Goal: Register for event/course: Sign up to attend an event or enroll in a course

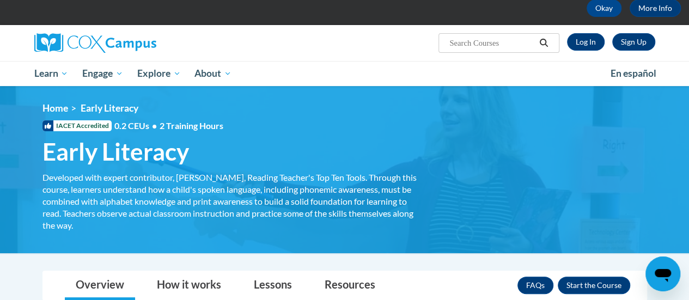
scroll to position [57, 0]
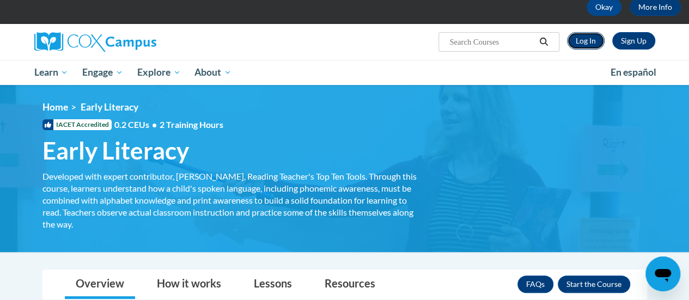
click at [579, 40] on link "Log In" at bounding box center [586, 40] width 38 height 17
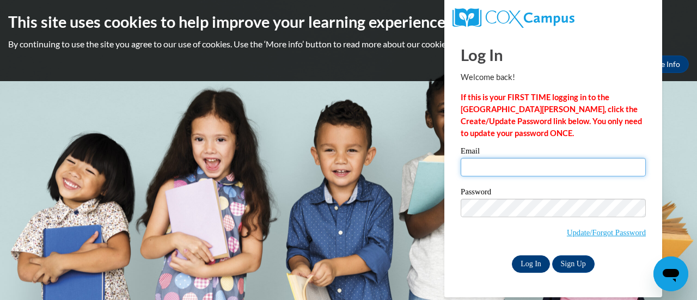
type input "julie.daniel@muskegonorway.org"
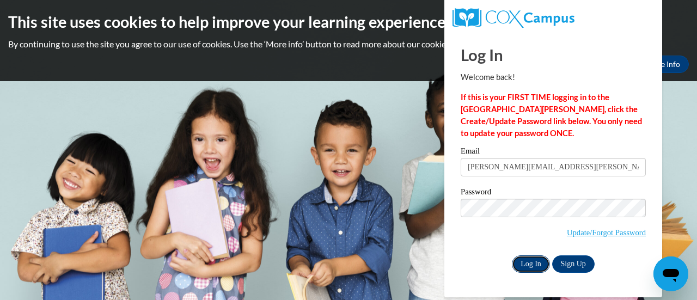
click at [531, 262] on input "Log In" at bounding box center [531, 263] width 38 height 17
click at [527, 261] on input "Log In" at bounding box center [531, 263] width 38 height 17
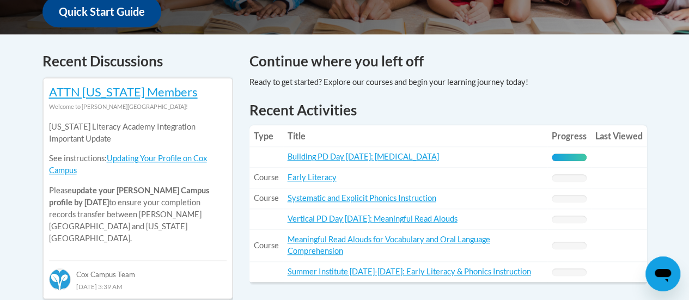
scroll to position [430, 0]
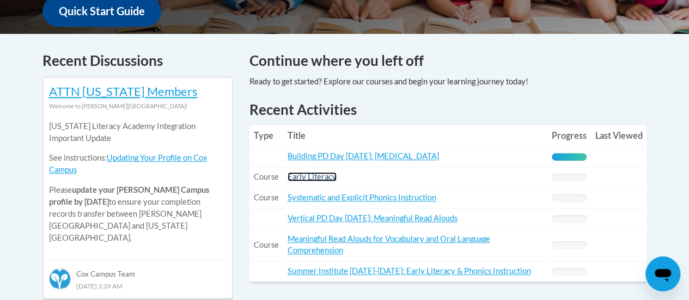
click at [312, 175] on link "Early Literacy" at bounding box center [312, 176] width 49 height 9
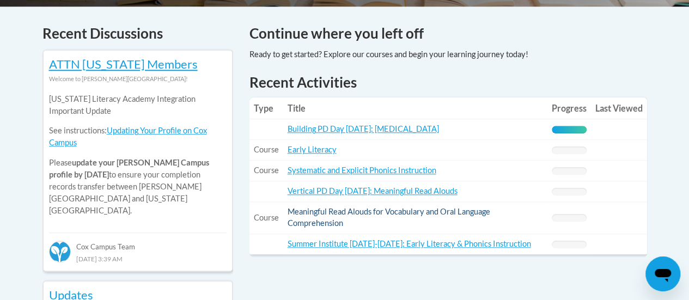
scroll to position [467, 0]
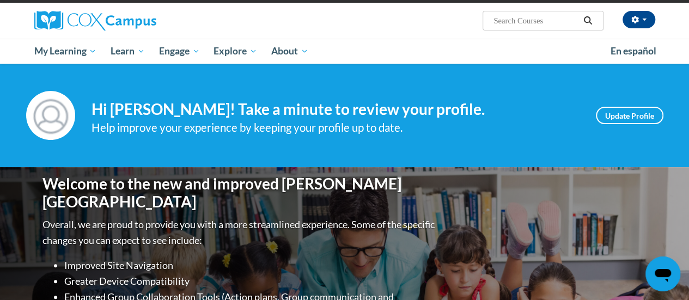
scroll to position [78, 0]
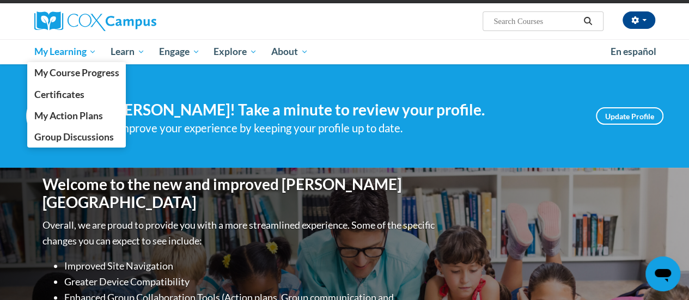
click at [77, 54] on span "My Learning" at bounding box center [65, 51] width 63 height 13
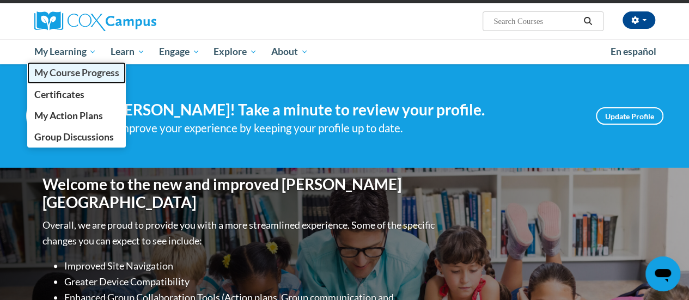
click at [81, 74] on span "My Course Progress" at bounding box center [76, 72] width 85 height 11
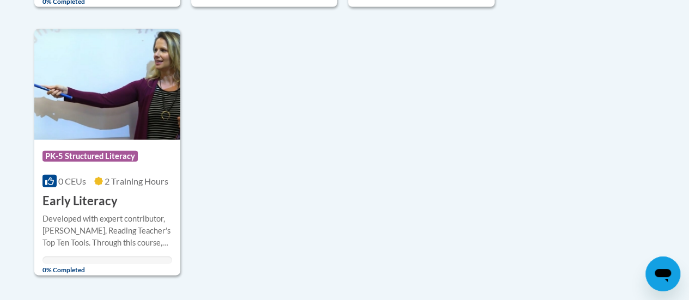
scroll to position [1152, 0]
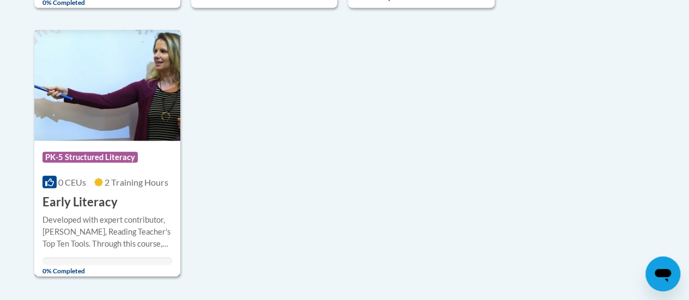
click at [121, 93] on img at bounding box center [107, 85] width 146 height 111
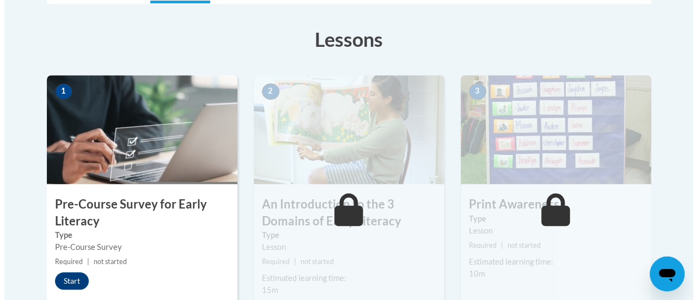
scroll to position [353, 0]
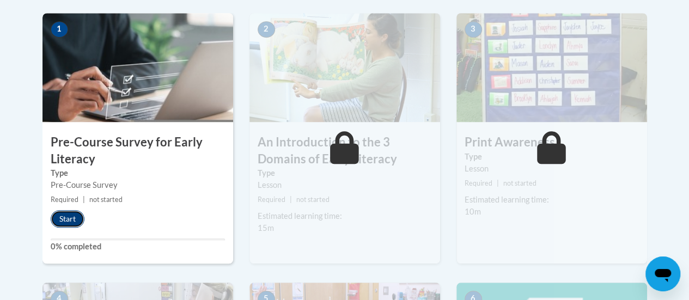
click at [69, 215] on button "Start" at bounding box center [68, 218] width 34 height 17
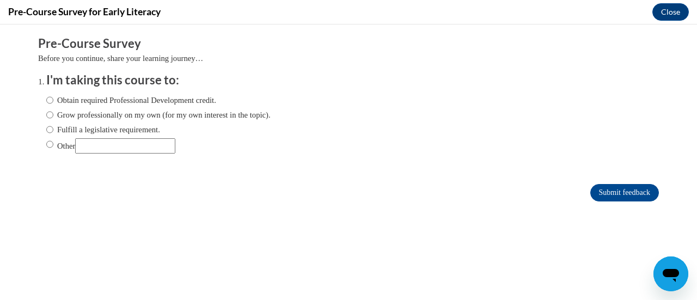
scroll to position [0, 0]
click at [46, 104] on input "Obtain required Professional Development credit." at bounding box center [49, 100] width 7 height 12
radio input "true"
click at [607, 190] on input "Submit feedback" at bounding box center [624, 192] width 69 height 17
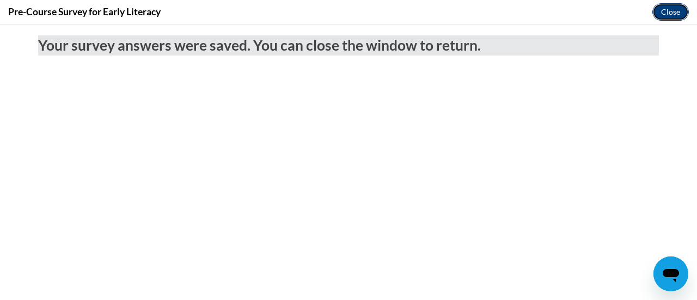
click at [669, 16] on button "Close" at bounding box center [670, 11] width 36 height 17
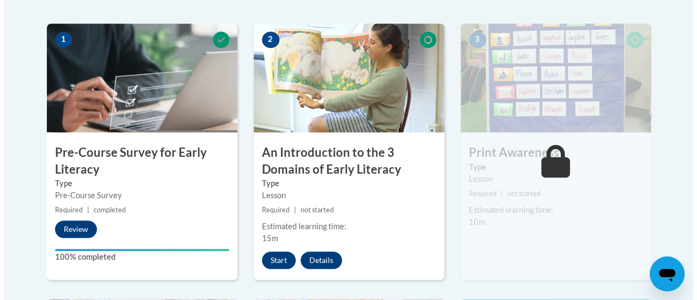
scroll to position [343, 0]
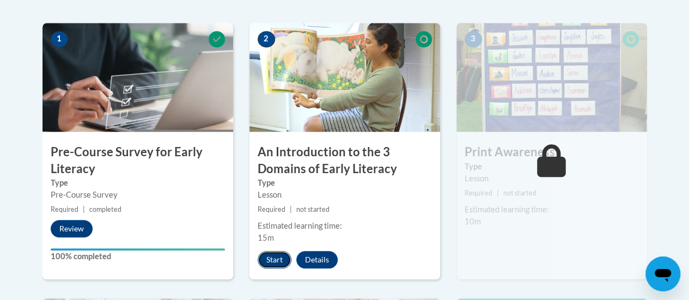
click at [270, 259] on button "Start" at bounding box center [275, 259] width 34 height 17
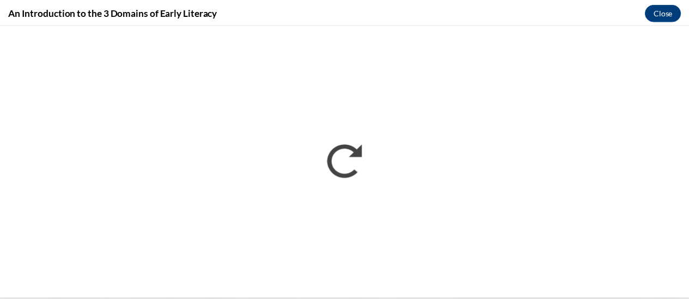
scroll to position [0, 0]
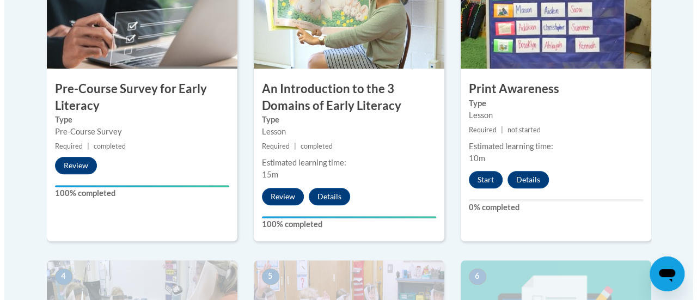
scroll to position [398, 0]
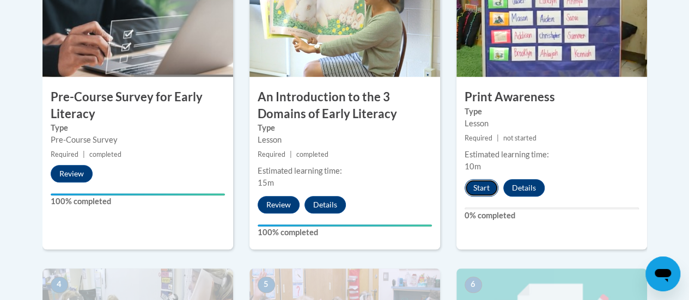
click at [478, 187] on button "Start" at bounding box center [481, 187] width 34 height 17
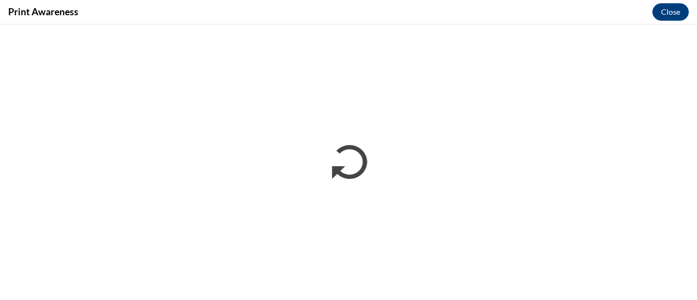
scroll to position [0, 0]
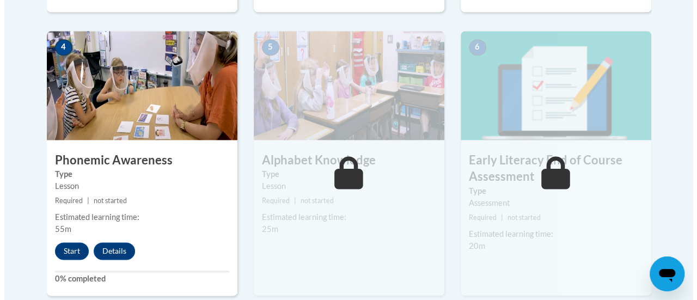
scroll to position [638, 0]
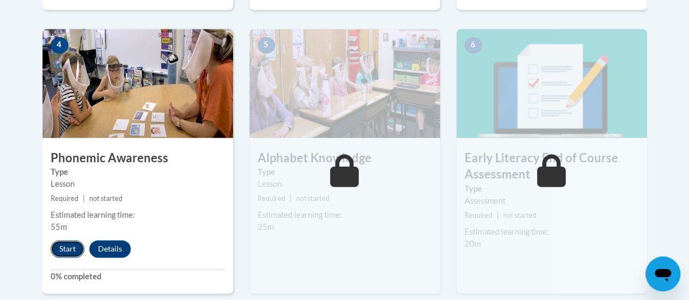
click at [61, 243] on button "Start" at bounding box center [68, 248] width 34 height 17
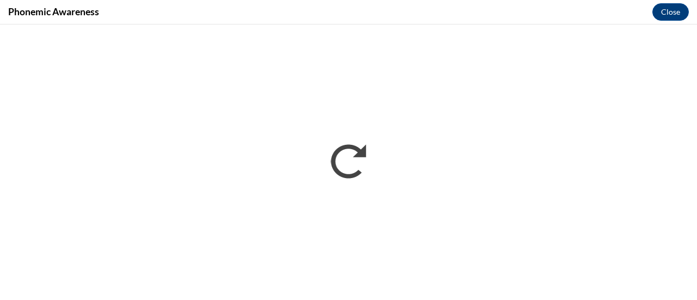
scroll to position [0, 0]
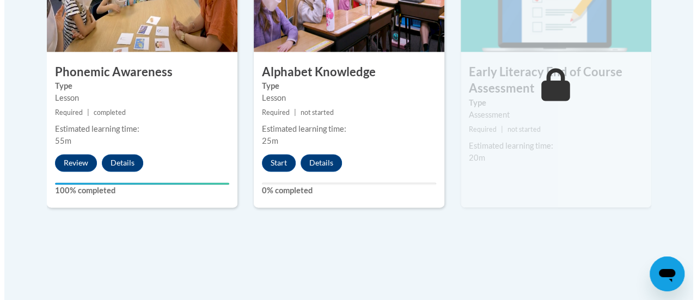
scroll to position [724, 0]
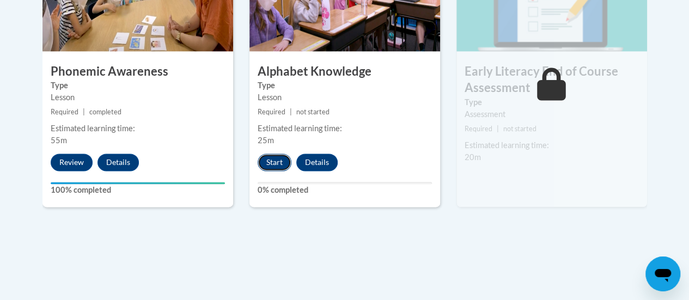
click at [278, 158] on button "Start" at bounding box center [275, 162] width 34 height 17
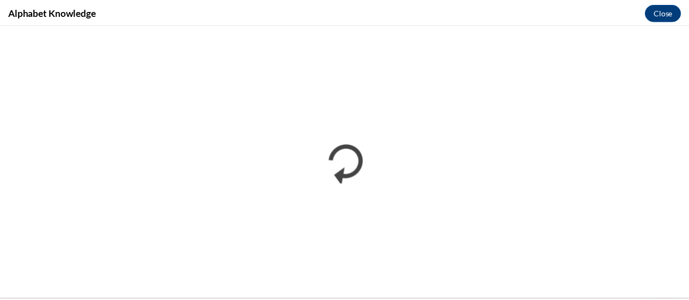
scroll to position [0, 0]
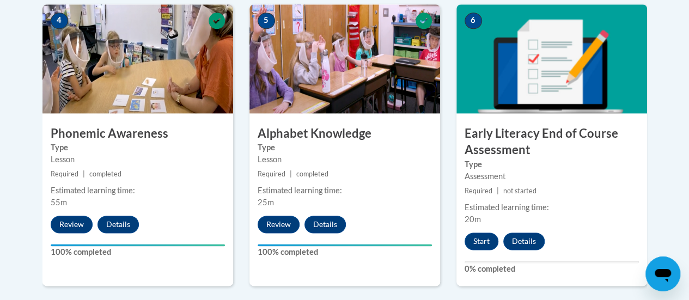
scroll to position [661, 0]
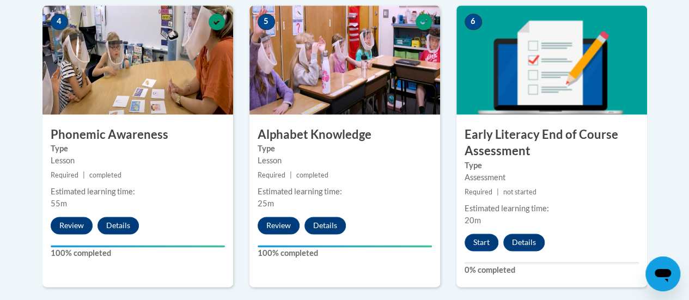
click at [401, 211] on div "5 Alphabet Knowledge Type Lesson Required | completed Estimated learning time: …" at bounding box center [344, 146] width 191 height 282
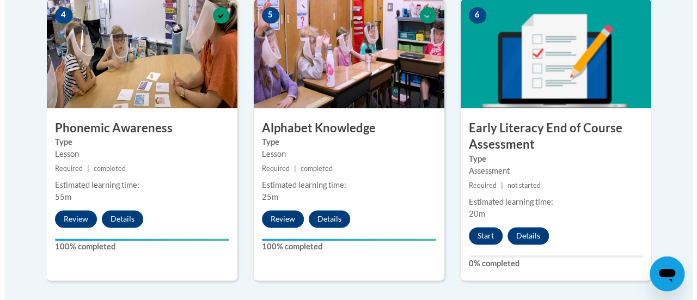
scroll to position [669, 0]
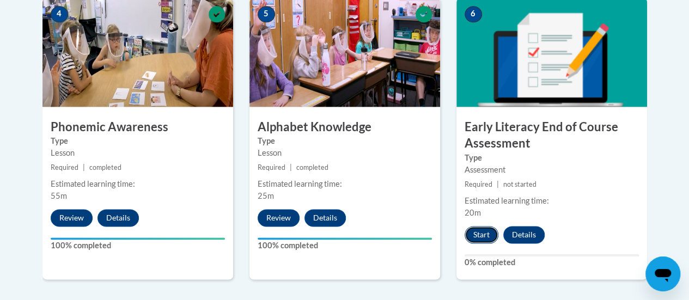
click at [474, 231] on button "Start" at bounding box center [481, 234] width 34 height 17
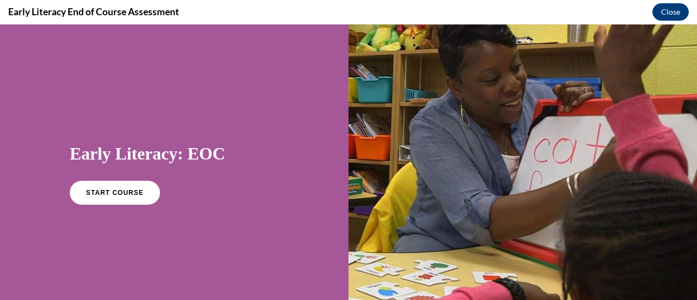
scroll to position [0, 0]
click at [117, 192] on span "START COURSE" at bounding box center [114, 193] width 60 height 8
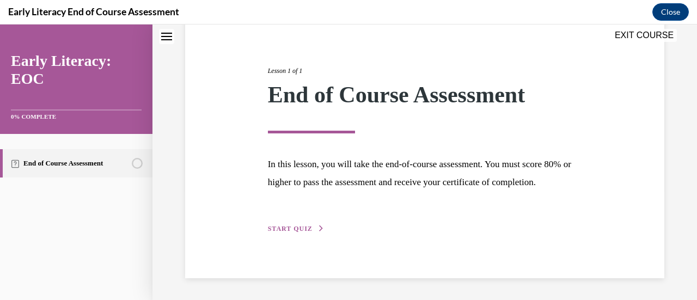
scroll to position [127, 0]
click at [282, 227] on span "START QUIZ" at bounding box center [290, 229] width 45 height 8
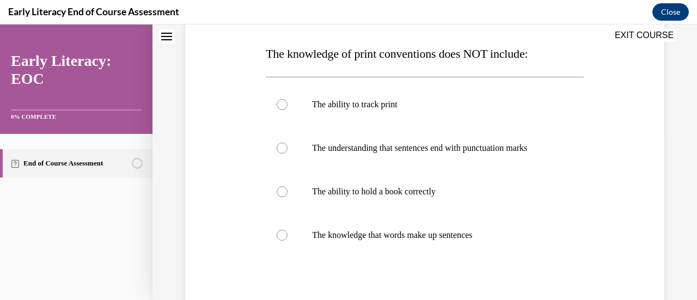
scroll to position [167, 0]
click at [285, 189] on div at bounding box center [282, 190] width 11 height 11
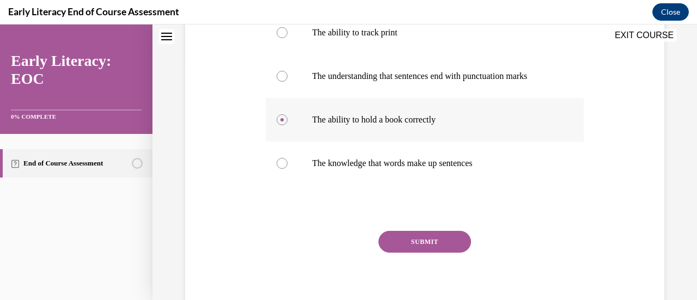
scroll to position [246, 0]
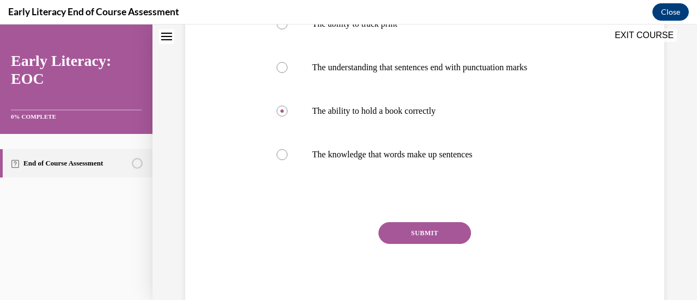
click at [392, 234] on button "SUBMIT" at bounding box center [424, 233] width 93 height 22
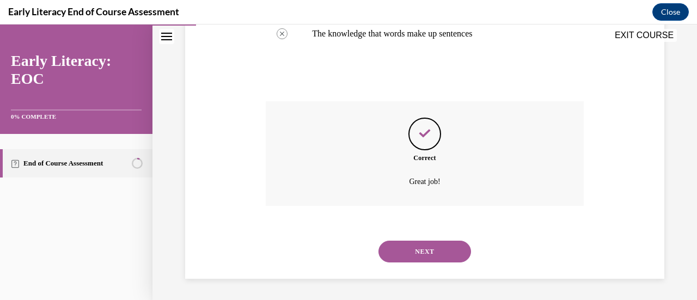
click at [400, 255] on button "NEXT" at bounding box center [424, 252] width 93 height 22
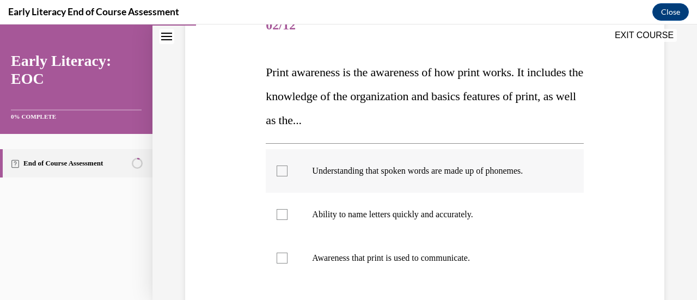
scroll to position [148, 0]
click at [280, 256] on div at bounding box center [282, 257] width 11 height 11
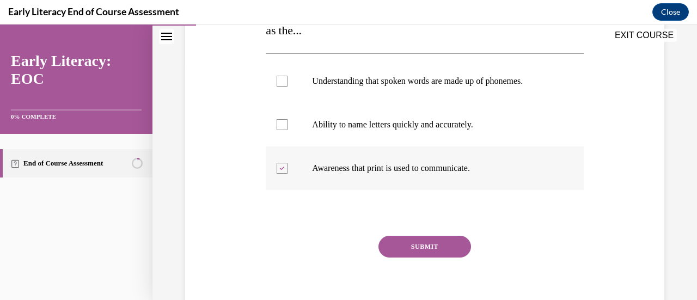
scroll to position [237, 0]
click at [416, 247] on button "SUBMIT" at bounding box center [424, 246] width 93 height 22
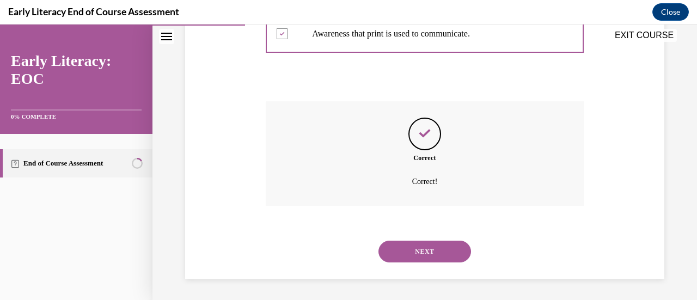
click at [398, 249] on button "NEXT" at bounding box center [424, 252] width 93 height 22
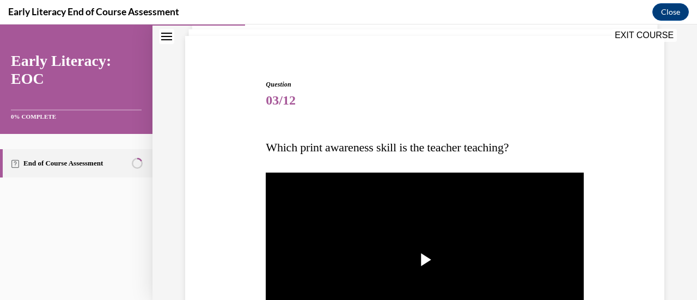
scroll to position [102, 0]
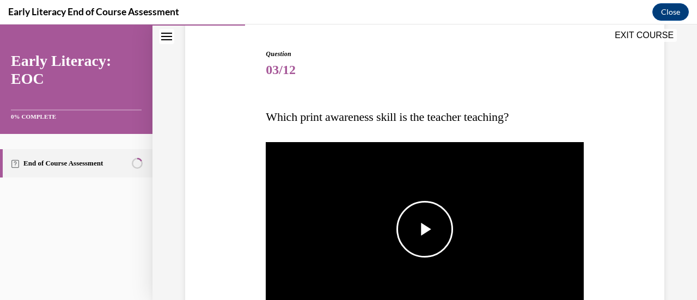
click at [425, 229] on span "Video player" at bounding box center [425, 229] width 0 height 0
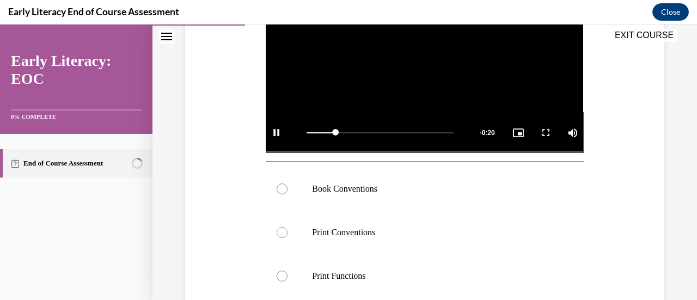
scroll to position [269, 0]
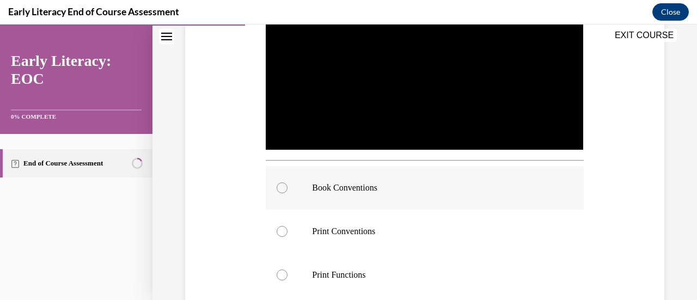
click at [283, 183] on div at bounding box center [282, 187] width 11 height 11
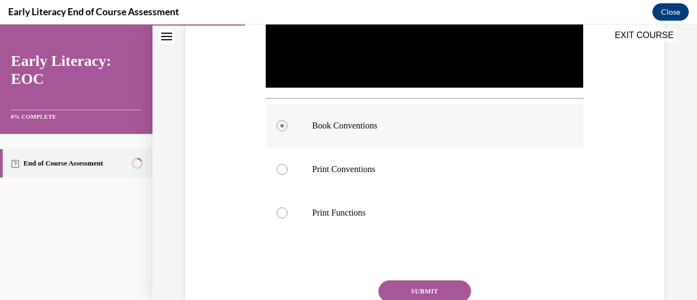
scroll to position [331, 0]
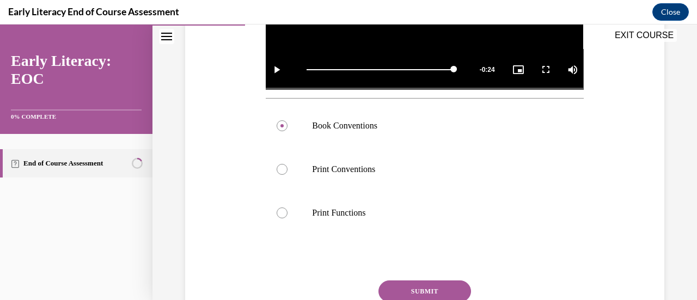
click at [418, 289] on button "SUBMIT" at bounding box center [424, 291] width 93 height 22
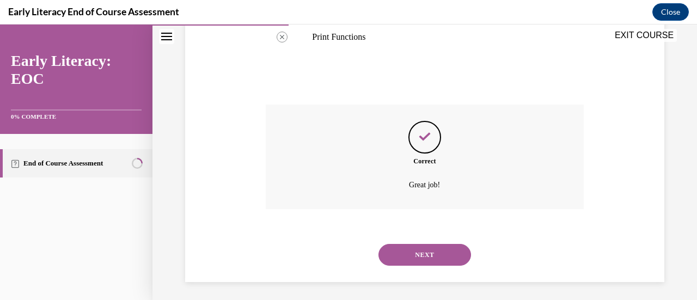
click at [403, 252] on button "NEXT" at bounding box center [424, 255] width 93 height 22
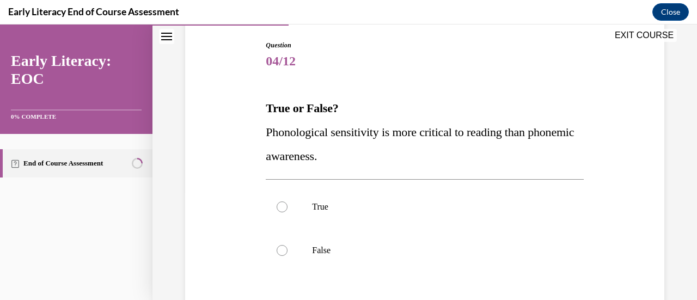
scroll to position [112, 0]
click at [282, 250] on div at bounding box center [282, 250] width 11 height 11
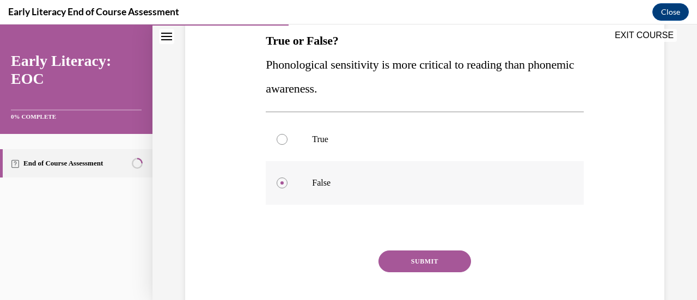
scroll to position [179, 0]
click at [415, 271] on button "SUBMIT" at bounding box center [424, 261] width 93 height 22
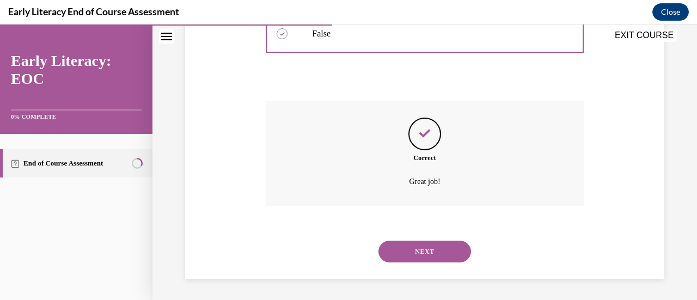
click at [388, 247] on button "NEXT" at bounding box center [424, 252] width 93 height 22
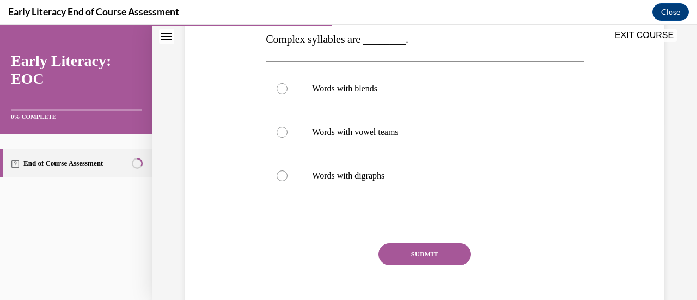
scroll to position [180, 0]
click at [282, 89] on div at bounding box center [282, 88] width 11 height 11
click at [433, 255] on button "SUBMIT" at bounding box center [424, 254] width 93 height 22
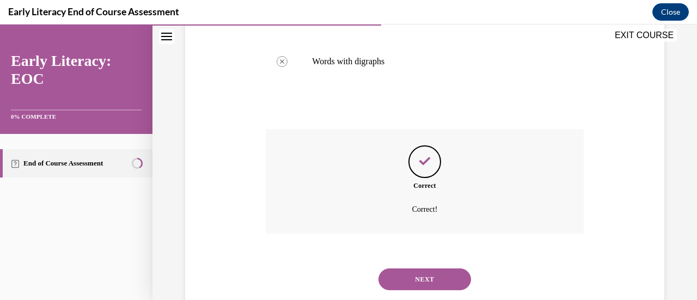
scroll to position [321, 0]
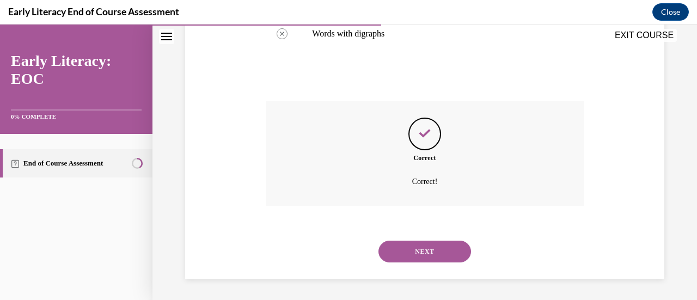
click at [421, 253] on button "NEXT" at bounding box center [424, 252] width 93 height 22
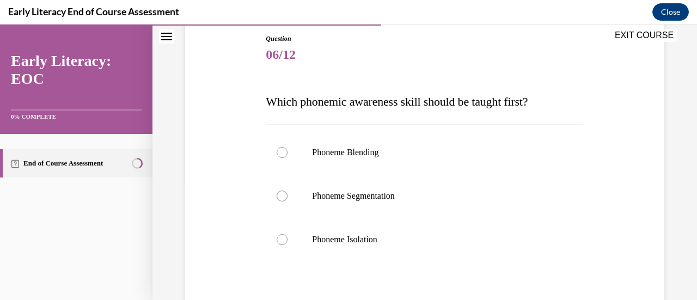
scroll to position [118, 0]
click at [285, 154] on div at bounding box center [282, 151] width 11 height 11
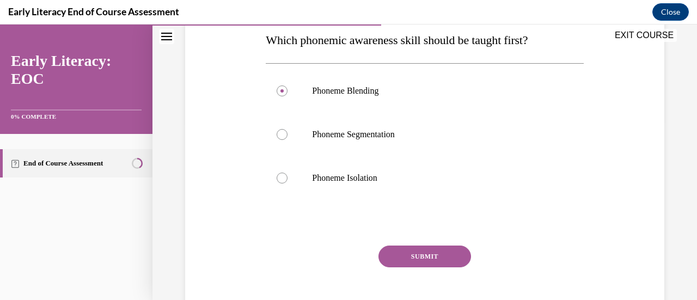
scroll to position [180, 0]
click at [400, 262] on button "SUBMIT" at bounding box center [424, 256] width 93 height 22
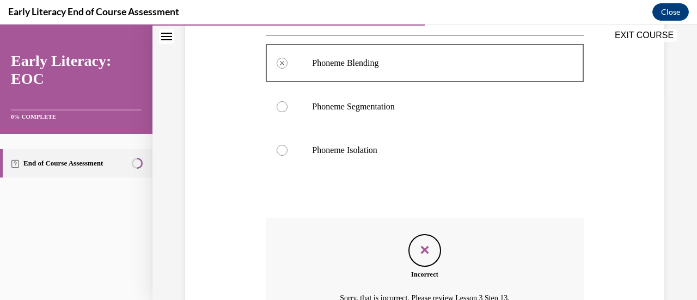
scroll to position [323, 0]
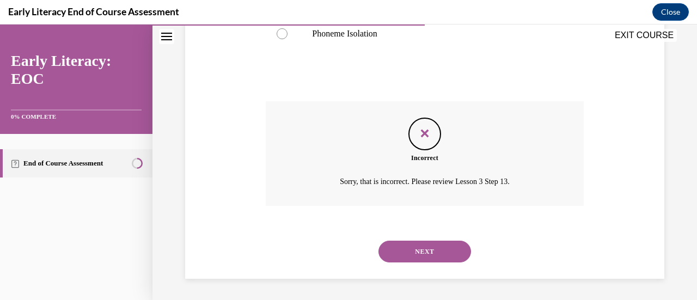
click at [419, 259] on button "NEXT" at bounding box center [424, 252] width 93 height 22
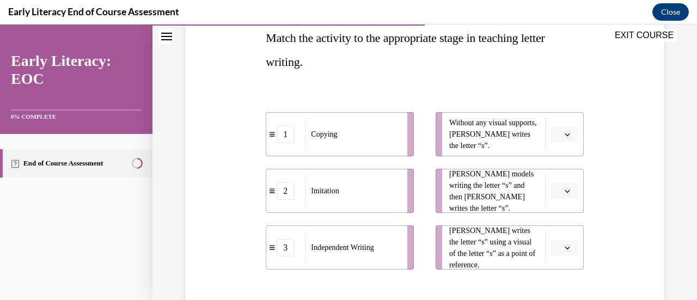
scroll to position [188, 0]
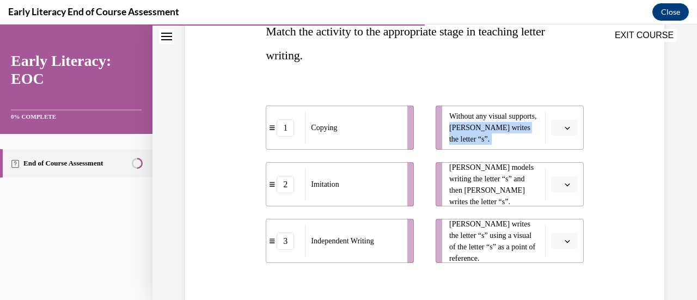
drag, startPoint x: 476, startPoint y: 127, endPoint x: 437, endPoint y: 130, distance: 39.3
click at [437, 130] on li "Without any visual supports, Tina writes the letter “s”." at bounding box center [510, 128] width 148 height 44
click at [512, 133] on span "Without any visual supports, Tina writes the letter “s”." at bounding box center [494, 128] width 90 height 34
click at [565, 129] on icon "button" at bounding box center [567, 127] width 5 height 5
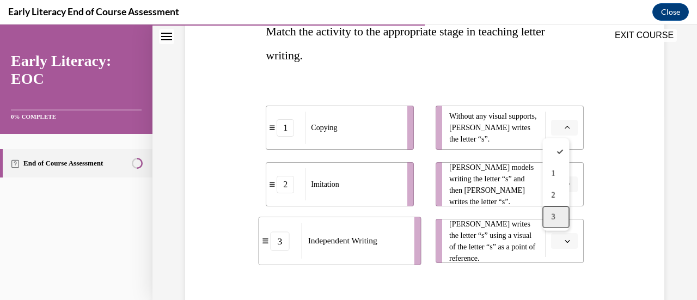
click at [559, 219] on div "3" at bounding box center [555, 217] width 27 height 22
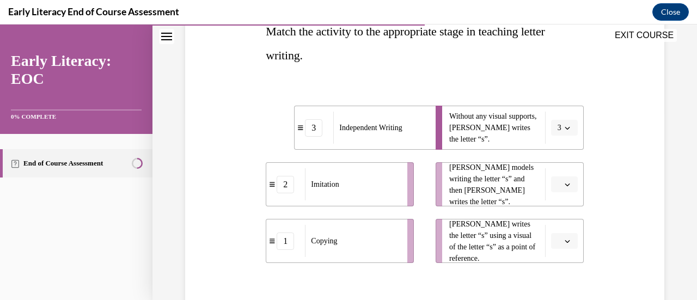
click at [564, 181] on span "button" at bounding box center [568, 185] width 8 height 8
click at [556, 247] on div "2" at bounding box center [555, 252] width 27 height 22
click at [565, 240] on icon "button" at bounding box center [567, 241] width 5 height 3
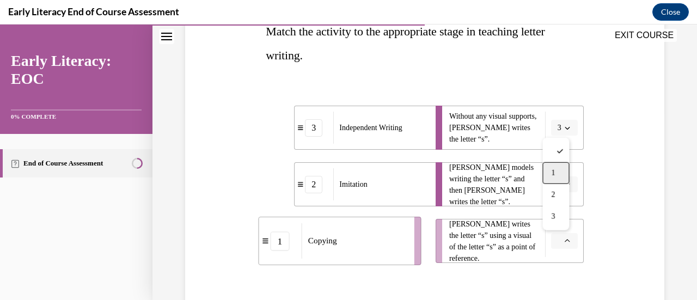
click at [557, 181] on div "1" at bounding box center [555, 173] width 27 height 22
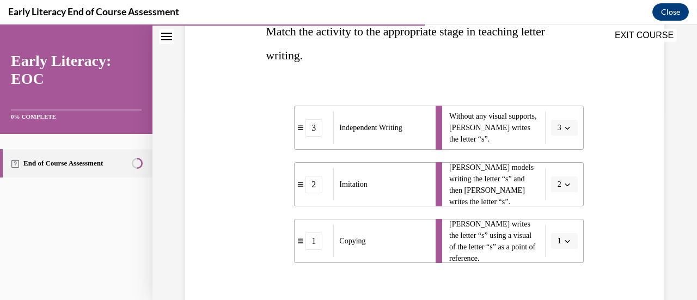
scroll to position [274, 0]
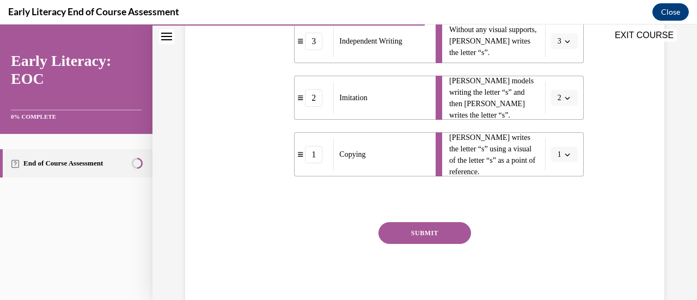
click at [419, 233] on button "SUBMIT" at bounding box center [424, 233] width 93 height 22
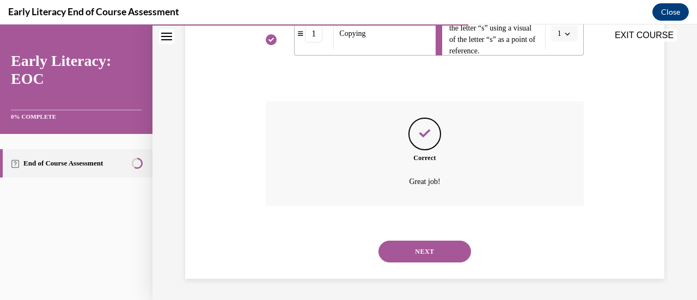
click at [423, 246] on button "NEXT" at bounding box center [424, 252] width 93 height 22
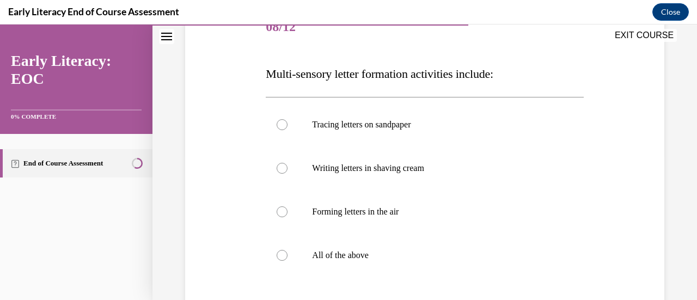
scroll to position [146, 0]
click at [279, 249] on div at bounding box center [282, 254] width 11 height 11
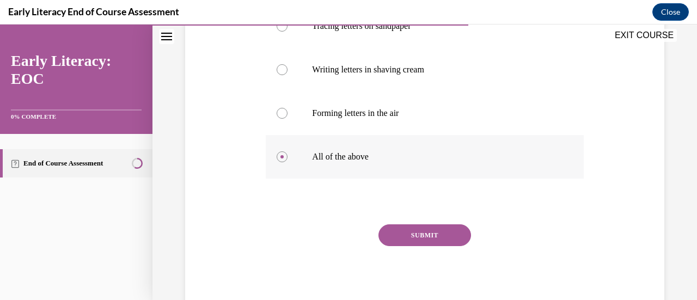
scroll to position [245, 0]
click at [409, 241] on button "SUBMIT" at bounding box center [424, 235] width 93 height 22
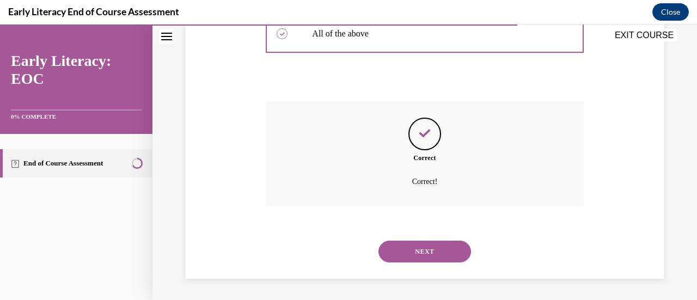
click at [413, 250] on button "NEXT" at bounding box center [424, 252] width 93 height 22
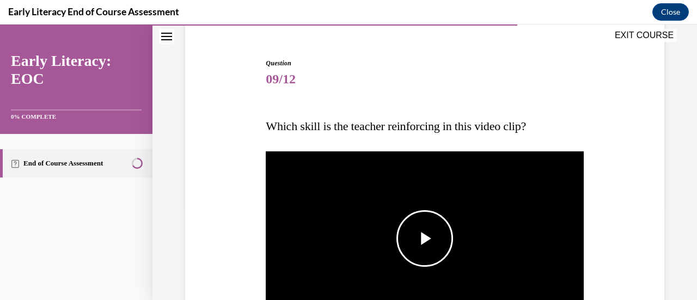
click at [425, 239] on span "Video player" at bounding box center [425, 239] width 0 height 0
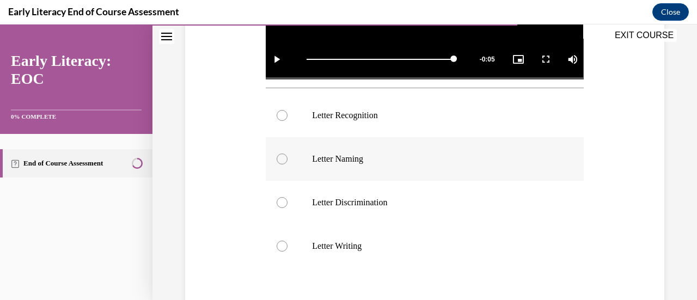
scroll to position [342, 0]
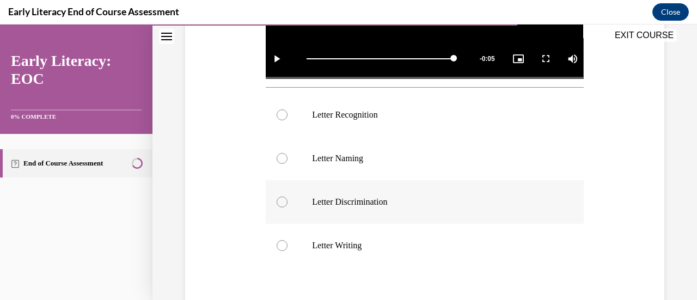
click at [280, 197] on div at bounding box center [282, 202] width 11 height 11
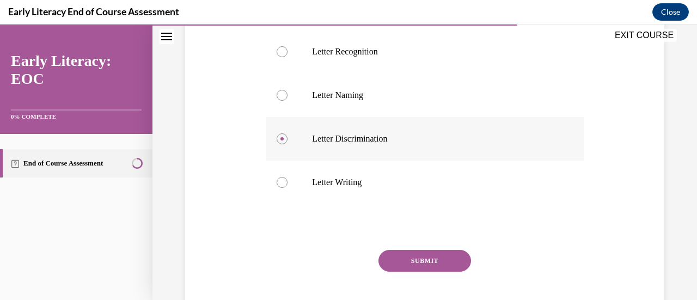
scroll to position [406, 0]
click at [409, 258] on button "SUBMIT" at bounding box center [424, 260] width 93 height 22
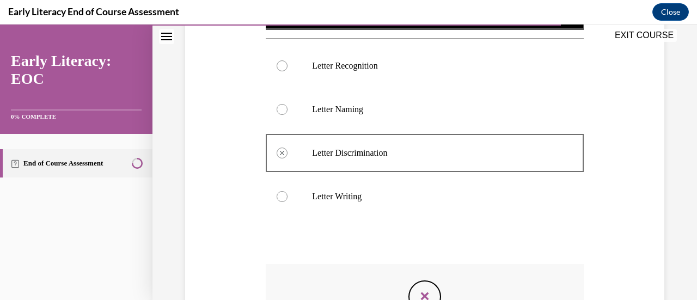
scroll to position [390, 0]
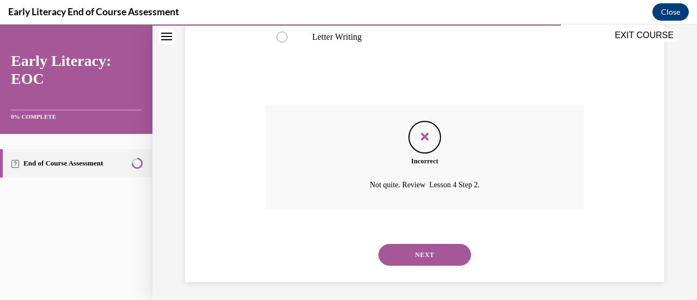
click at [412, 253] on button "NEXT" at bounding box center [424, 255] width 93 height 22
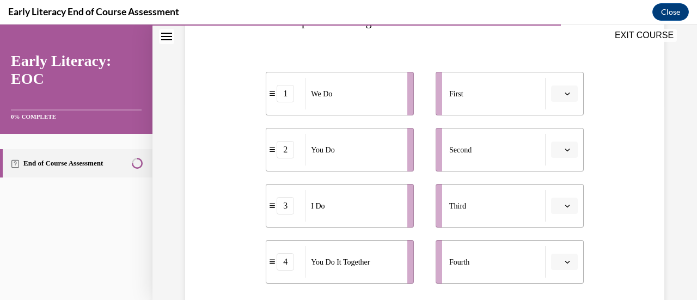
scroll to position [198, 0]
click at [565, 201] on button "button" at bounding box center [564, 205] width 27 height 16
click at [554, 120] on div "1" at bounding box center [555, 116] width 27 height 22
click at [565, 90] on icon "button" at bounding box center [567, 92] width 5 height 5
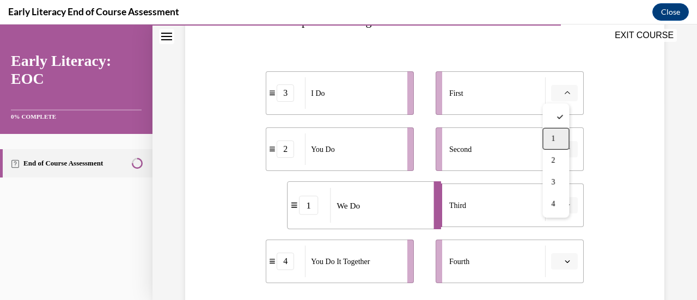
click at [559, 141] on div "1" at bounding box center [555, 139] width 27 height 22
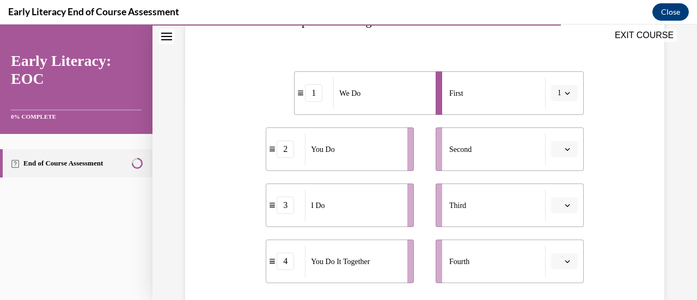
click at [564, 205] on span "button" at bounding box center [568, 205] width 8 height 8
click at [555, 119] on div "1" at bounding box center [555, 116] width 27 height 22
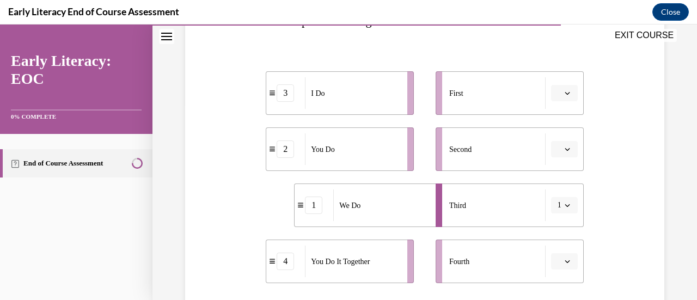
click at [556, 195] on li "Third 1" at bounding box center [510, 206] width 148 height 44
click at [565, 203] on icon "button" at bounding box center [567, 205] width 5 height 5
click at [555, 139] on div "2" at bounding box center [553, 137] width 27 height 22
click at [559, 97] on button "button" at bounding box center [564, 93] width 27 height 16
click at [559, 131] on div "1" at bounding box center [555, 139] width 27 height 22
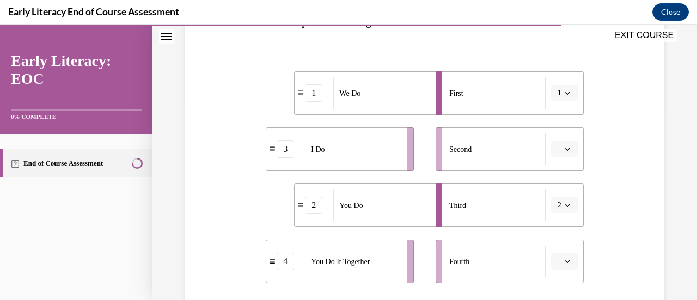
click at [329, 147] on div "I Do" at bounding box center [352, 149] width 95 height 32
click at [283, 152] on div "3" at bounding box center [285, 148] width 17 height 17
click at [565, 151] on icon "button" at bounding box center [567, 148] width 5 height 5
click at [552, 191] on span "1" at bounding box center [553, 195] width 4 height 9
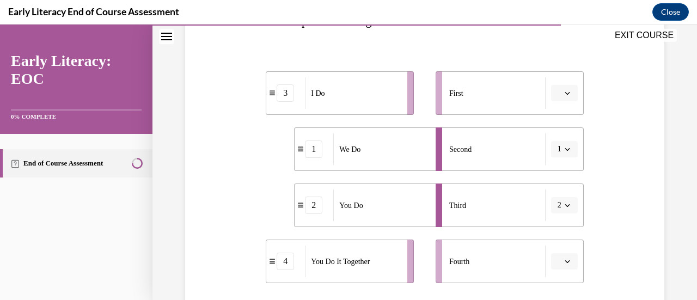
click at [565, 94] on icon "button" at bounding box center [567, 92] width 5 height 5
click at [555, 139] on span "1" at bounding box center [553, 139] width 4 height 9
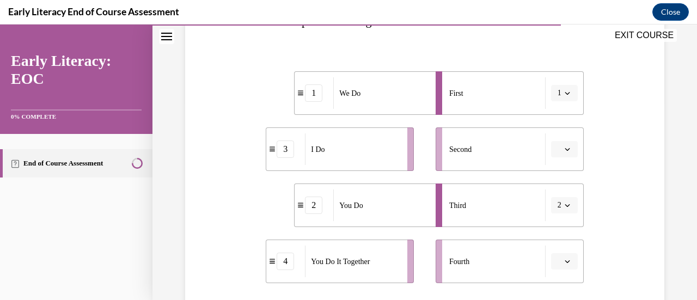
click at [554, 154] on button "button" at bounding box center [564, 149] width 27 height 16
click at [556, 191] on div "1" at bounding box center [555, 195] width 27 height 22
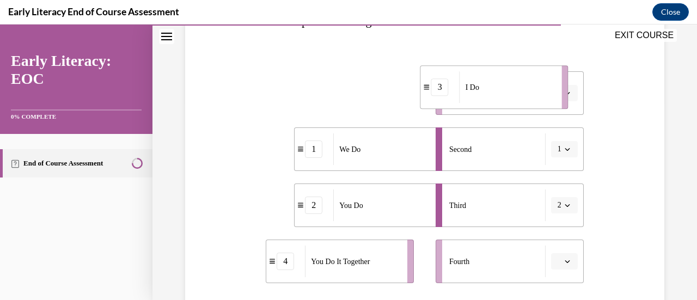
drag, startPoint x: 358, startPoint y: 92, endPoint x: 513, endPoint y: 87, distance: 154.7
click at [513, 87] on div "I Do" at bounding box center [507, 87] width 95 height 32
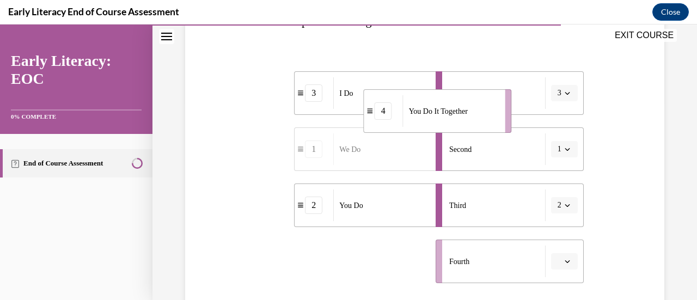
drag, startPoint x: 376, startPoint y: 266, endPoint x: 501, endPoint y: 90, distance: 216.4
click at [497, 95] on div "You Do It Together" at bounding box center [450, 111] width 95 height 32
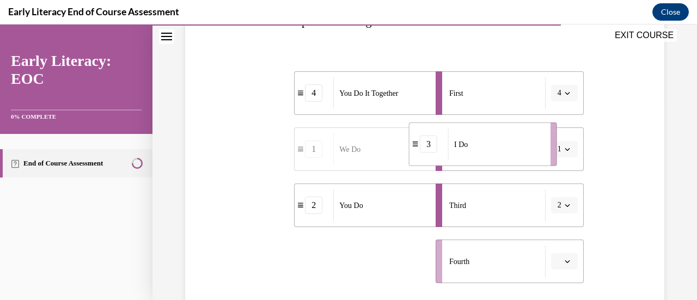
drag, startPoint x: 353, startPoint y: 264, endPoint x: 503, endPoint y: 145, distance: 190.7
click at [503, 145] on div "I Do" at bounding box center [495, 145] width 95 height 32
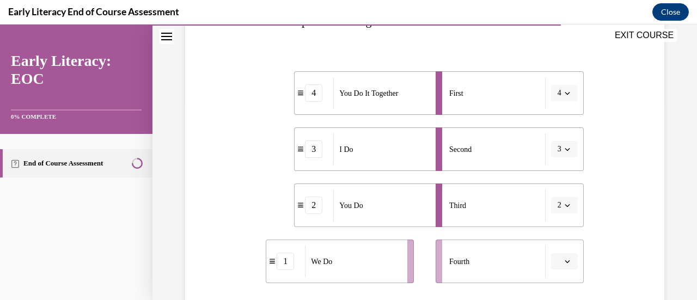
click at [565, 148] on icon "button" at bounding box center [567, 148] width 5 height 5
click at [553, 197] on div "1" at bounding box center [553, 195] width 27 height 22
click at [565, 259] on icon "button" at bounding box center [567, 261] width 5 height 5
click at [564, 177] on div "1" at bounding box center [555, 172] width 27 height 22
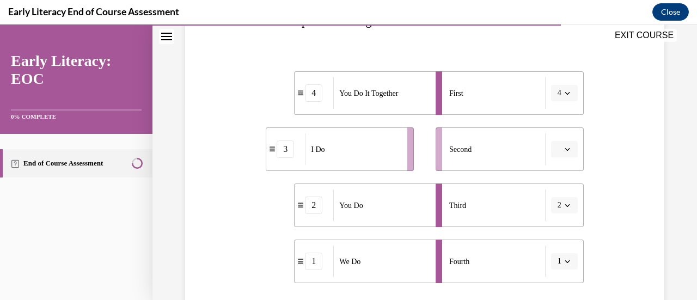
click at [565, 260] on icon "button" at bounding box center [567, 261] width 5 height 5
click at [553, 239] on span "4" at bounding box center [551, 237] width 4 height 9
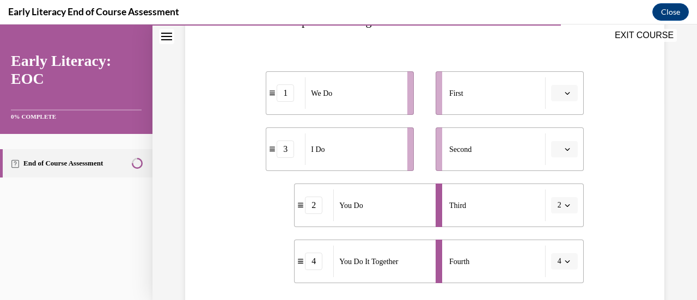
click at [564, 207] on span "button" at bounding box center [568, 205] width 8 height 8
click at [559, 182] on div "4" at bounding box center [553, 181] width 27 height 22
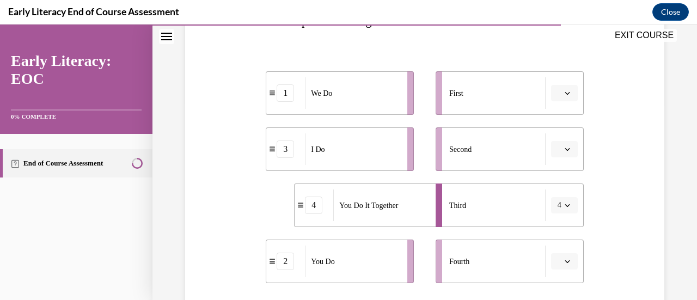
click at [272, 264] on div "2" at bounding box center [285, 261] width 39 height 17
click at [565, 205] on icon "button" at bounding box center [567, 205] width 5 height 5
click at [559, 162] on div "3" at bounding box center [553, 159] width 27 height 22
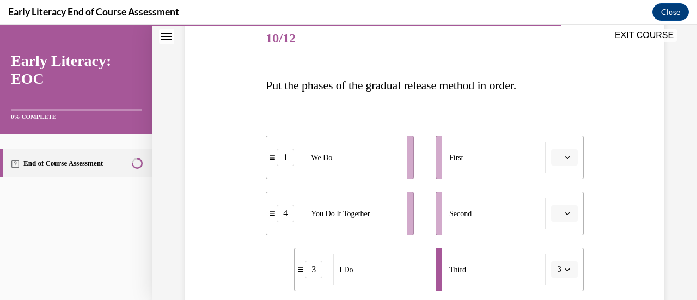
scroll to position [135, 0]
click at [564, 157] on span "button" at bounding box center [568, 157] width 8 height 8
click at [559, 195] on div "1" at bounding box center [555, 203] width 27 height 22
click at [565, 268] on icon "button" at bounding box center [567, 269] width 5 height 3
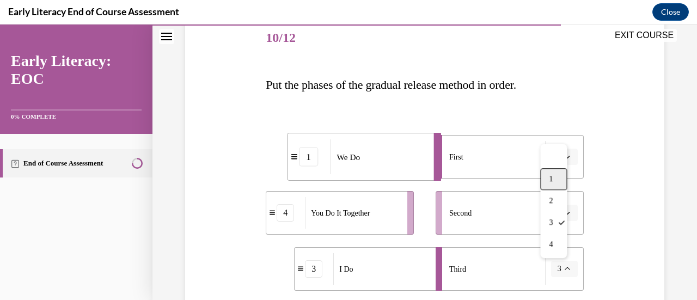
click at [558, 184] on div "1" at bounding box center [553, 179] width 27 height 22
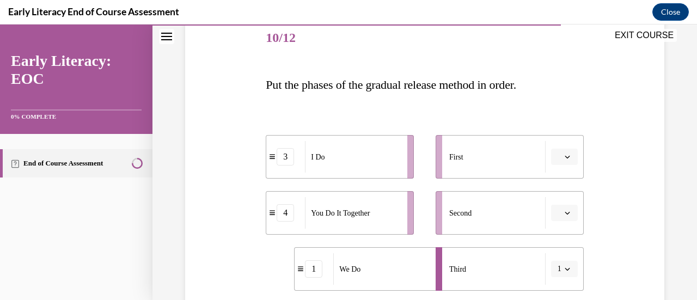
click at [565, 268] on icon "button" at bounding box center [567, 269] width 5 height 3
click at [558, 199] on div "2" at bounding box center [553, 201] width 27 height 22
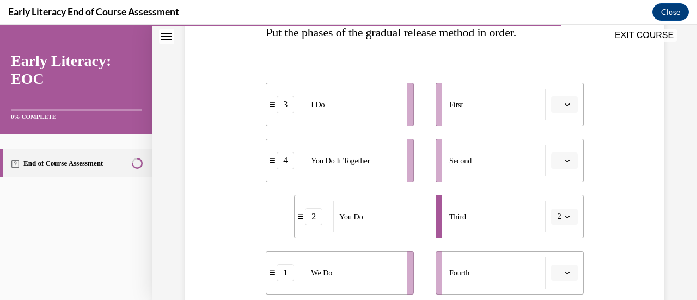
scroll to position [189, 0]
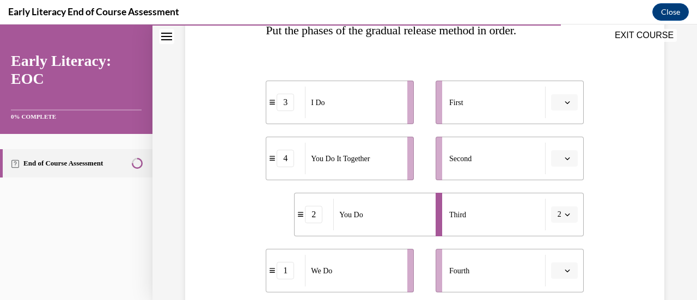
click at [565, 272] on icon "button" at bounding box center [567, 270] width 5 height 5
drag, startPoint x: 534, startPoint y: 281, endPoint x: 527, endPoint y: 167, distance: 114.6
click at [527, 167] on ul "First Second Third 2 Fourth" at bounding box center [504, 187] width 159 height 212
click at [394, 188] on ul "3 I Do 4 You Do It Together 2 You Do 1 We Do" at bounding box center [345, 187] width 159 height 212
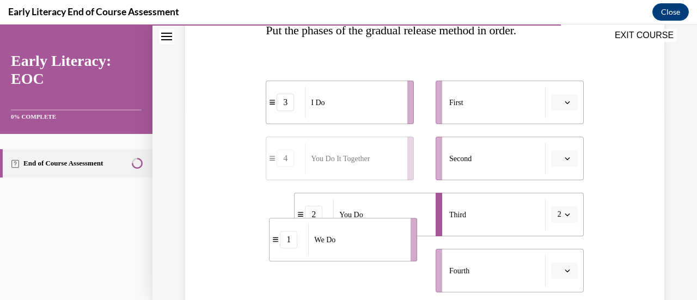
scroll to position [192, 0]
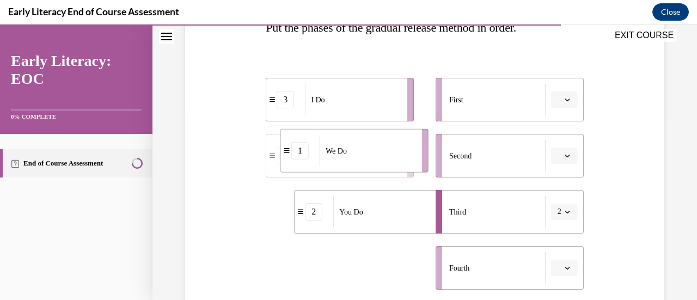
drag, startPoint x: 376, startPoint y: 278, endPoint x: 391, endPoint y: 151, distance: 127.7
click at [391, 151] on div "We Do" at bounding box center [367, 151] width 95 height 32
drag, startPoint x: 375, startPoint y: 273, endPoint x: 377, endPoint y: 138, distance: 135.1
click at [377, 141] on div "We Do" at bounding box center [358, 157] width 95 height 32
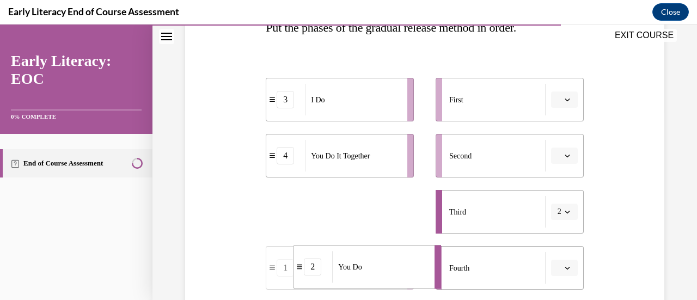
drag, startPoint x: 387, startPoint y: 209, endPoint x: 386, endPoint y: 264, distance: 55.6
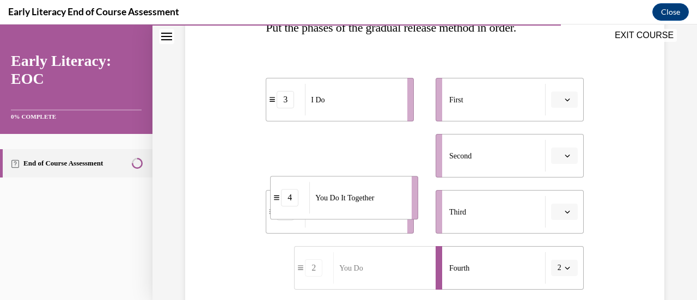
drag, startPoint x: 374, startPoint y: 166, endPoint x: 378, endPoint y: 218, distance: 52.0
click at [378, 213] on div "You Do It Together" at bounding box center [356, 198] width 95 height 32
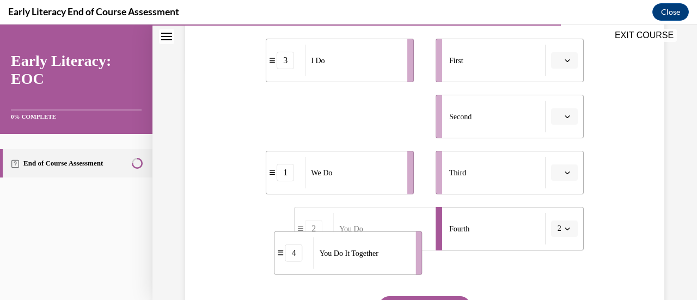
drag, startPoint x: 368, startPoint y: 170, endPoint x: 376, endPoint y: 291, distance: 120.6
click at [376, 291] on div "Question 10/12 Put the phases of the gradual release method in order. 3 I Do 4 …" at bounding box center [424, 152] width 317 height 465
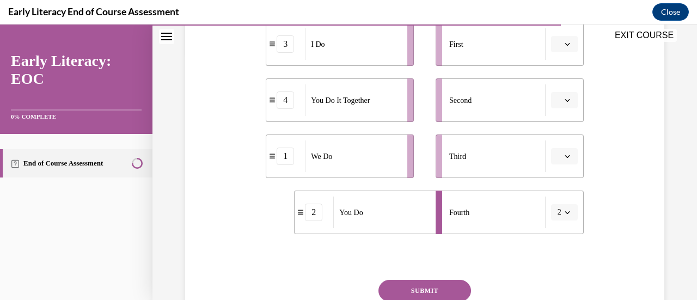
click at [374, 233] on li "2 You Do" at bounding box center [368, 213] width 148 height 44
drag, startPoint x: 374, startPoint y: 233, endPoint x: 366, endPoint y: 165, distance: 68.0
click at [366, 165] on li "2 You Do" at bounding box center [360, 147] width 148 height 44
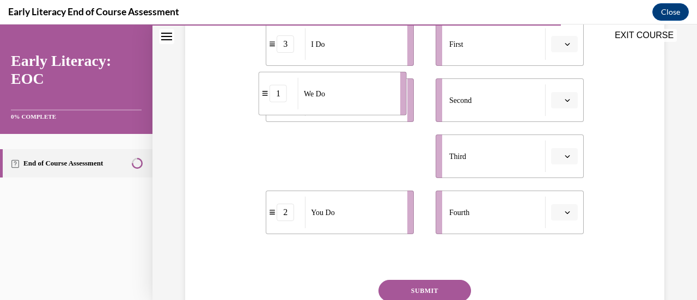
drag, startPoint x: 360, startPoint y: 166, endPoint x: 353, endPoint y: 103, distance: 63.1
click at [353, 103] on div "We Do" at bounding box center [345, 94] width 95 height 32
drag, startPoint x: 342, startPoint y: 169, endPoint x: 340, endPoint y: 81, distance: 87.7
click at [340, 81] on div "We Do" at bounding box center [350, 69] width 95 height 32
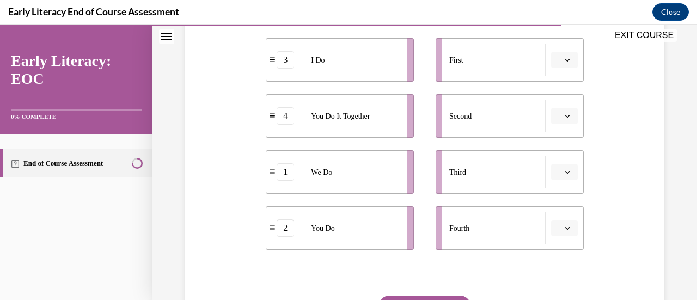
scroll to position [231, 0]
click at [555, 173] on button "button" at bounding box center [564, 172] width 27 height 16
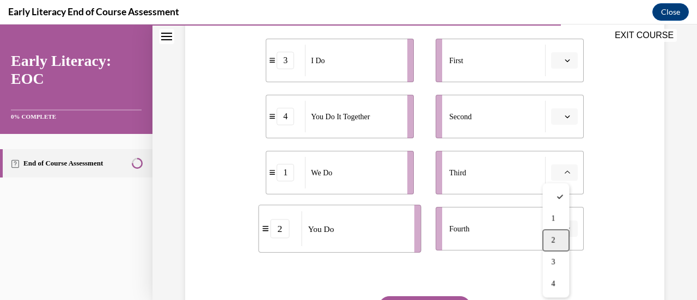
click at [560, 236] on div "2" at bounding box center [555, 240] width 27 height 22
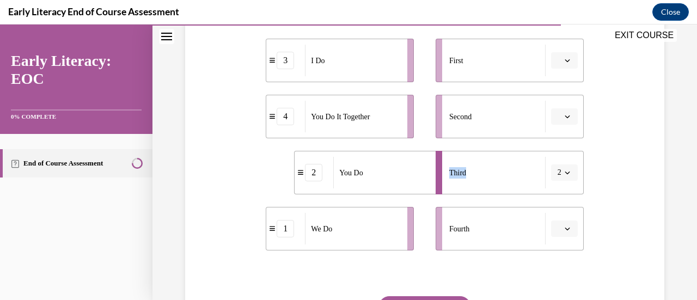
drag, startPoint x: 489, startPoint y: 176, endPoint x: 481, endPoint y: 129, distance: 48.1
click at [481, 129] on ul "First Second Third 2 Fourth" at bounding box center [504, 145] width 159 height 212
click at [457, 165] on div "Third" at bounding box center [497, 173] width 96 height 32
click at [391, 181] on div "You Do" at bounding box center [380, 173] width 95 height 32
click at [564, 113] on span "button" at bounding box center [568, 117] width 8 height 8
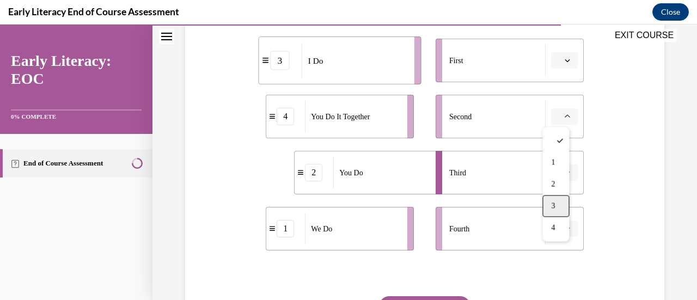
click at [559, 201] on div "3" at bounding box center [555, 206] width 27 height 22
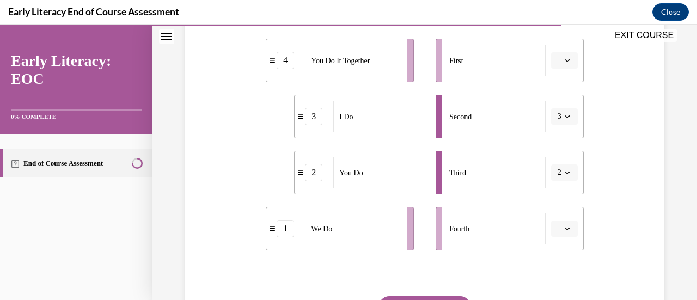
click at [565, 63] on icon "button" at bounding box center [567, 60] width 5 height 5
click at [563, 100] on div "1" at bounding box center [555, 106] width 27 height 22
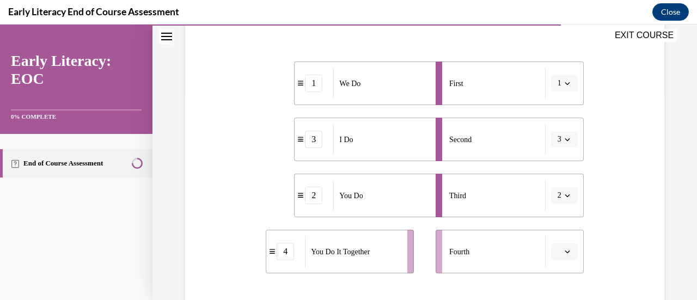
scroll to position [223, 0]
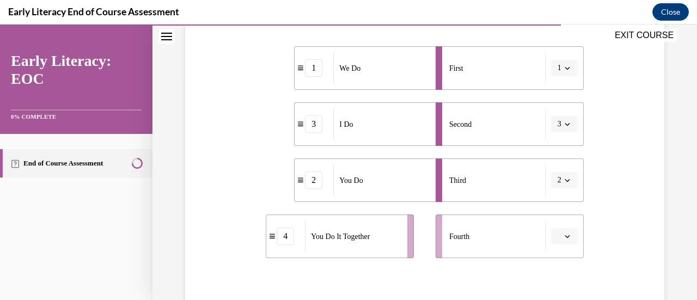
click at [322, 71] on div "1" at bounding box center [314, 67] width 39 height 17
click at [305, 75] on div "1" at bounding box center [313, 67] width 17 height 17
drag, startPoint x: 305, startPoint y: 75, endPoint x: 445, endPoint y: 180, distance: 175.5
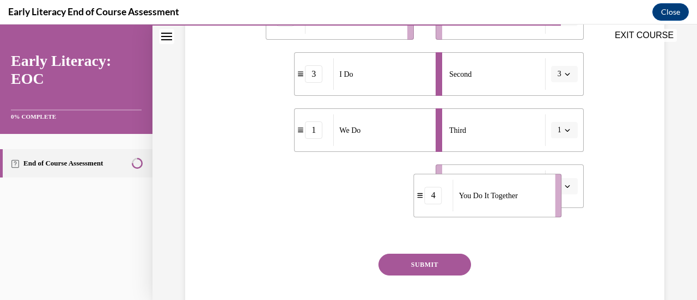
drag, startPoint x: 352, startPoint y: 186, endPoint x: 499, endPoint y: 193, distance: 147.2
click at [499, 193] on span "You Do It Together" at bounding box center [488, 195] width 59 height 11
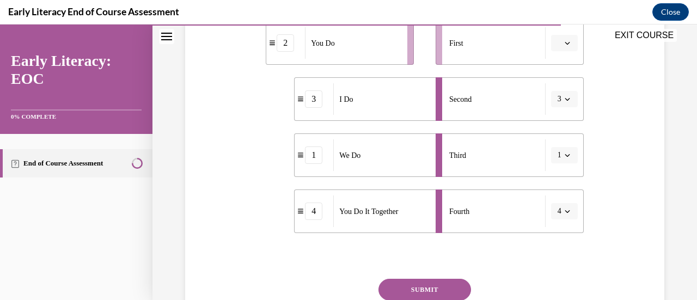
scroll to position [246, 0]
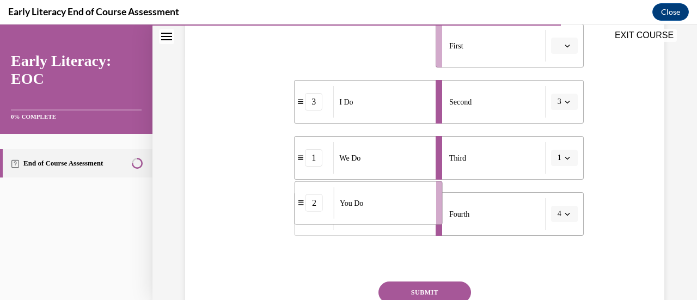
drag, startPoint x: 355, startPoint y: 48, endPoint x: 383, endPoint y: 213, distance: 166.9
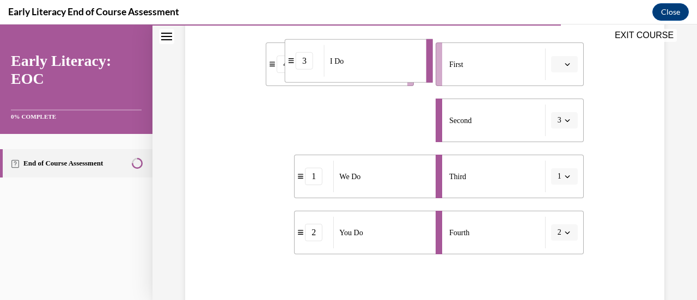
drag, startPoint x: 367, startPoint y: 116, endPoint x: 358, endPoint y: 54, distance: 62.2
click at [358, 54] on div "I Do" at bounding box center [371, 61] width 95 height 32
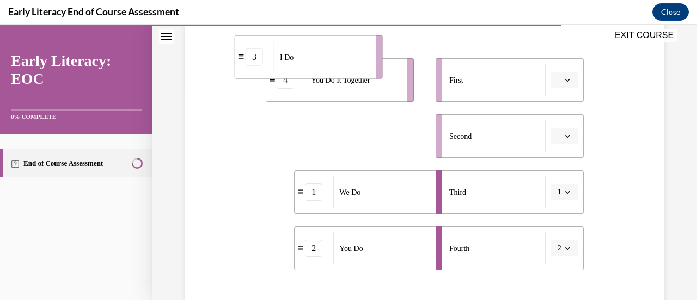
drag, startPoint x: 355, startPoint y: 145, endPoint x: 324, endPoint y: 64, distance: 86.9
click at [324, 64] on div "I Do" at bounding box center [321, 57] width 95 height 32
click at [561, 200] on button "1" at bounding box center [564, 192] width 27 height 16
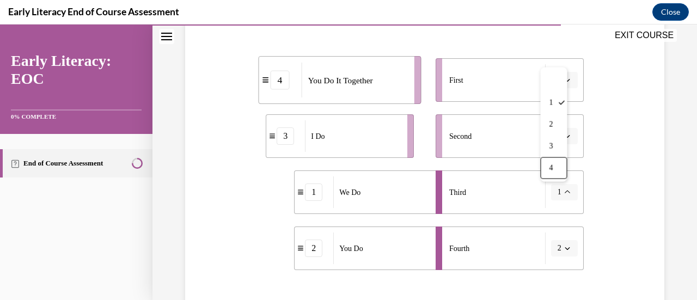
click at [364, 194] on div "We Do" at bounding box center [380, 192] width 95 height 32
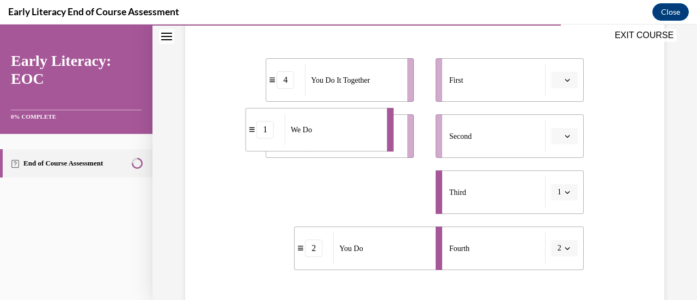
drag, startPoint x: 364, startPoint y: 194, endPoint x: 315, endPoint y: 131, distance: 79.5
click at [315, 131] on div "We Do" at bounding box center [332, 130] width 95 height 32
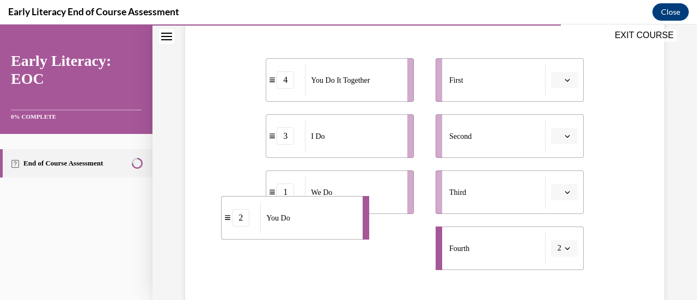
drag, startPoint x: 370, startPoint y: 252, endPoint x: 294, endPoint y: 217, distance: 83.8
click at [294, 217] on div "You Do" at bounding box center [307, 218] width 95 height 32
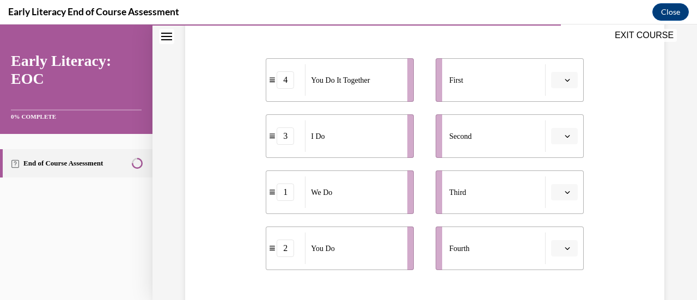
drag, startPoint x: 560, startPoint y: 85, endPoint x: 580, endPoint y: 153, distance: 71.0
click at [580, 153] on div "Question 10/12 Put the phases of the gradual release method in order. 4 You Do …" at bounding box center [424, 156] width 485 height 498
click at [564, 76] on span "button" at bounding box center [568, 80] width 8 height 8
click at [559, 170] on div "3" at bounding box center [555, 169] width 27 height 22
click at [565, 136] on icon "button" at bounding box center [567, 135] width 5 height 5
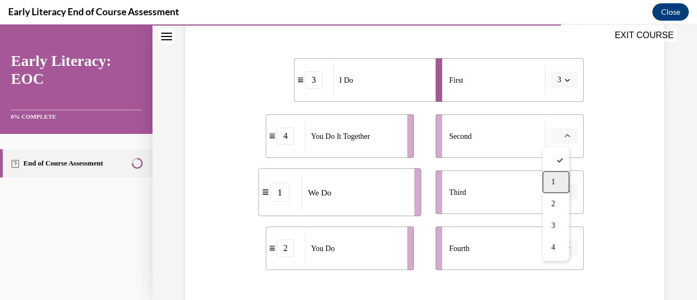
click at [558, 182] on div "1" at bounding box center [555, 182] width 27 height 22
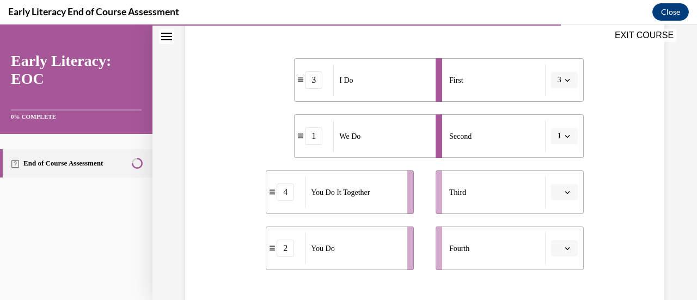
click at [565, 193] on icon "button" at bounding box center [567, 192] width 5 height 3
click at [554, 170] on span "4" at bounding box center [553, 168] width 4 height 9
click at [565, 248] on icon "button" at bounding box center [567, 248] width 5 height 3
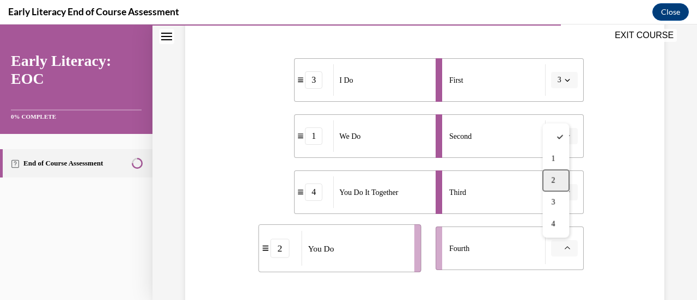
click at [558, 171] on div "2" at bounding box center [555, 181] width 27 height 22
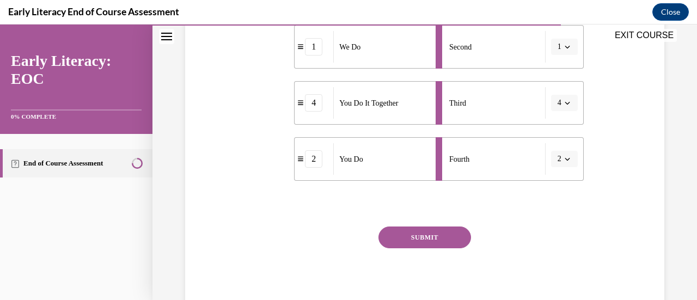
scroll to position [305, 0]
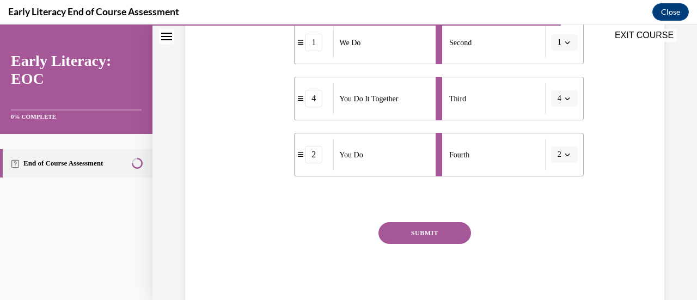
click at [427, 237] on button "SUBMIT" at bounding box center [424, 233] width 93 height 22
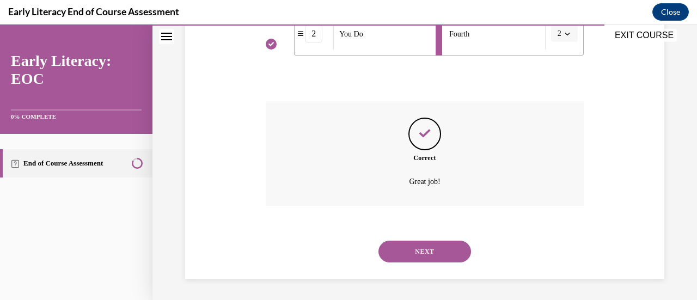
click at [424, 256] on button "NEXT" at bounding box center [424, 252] width 93 height 22
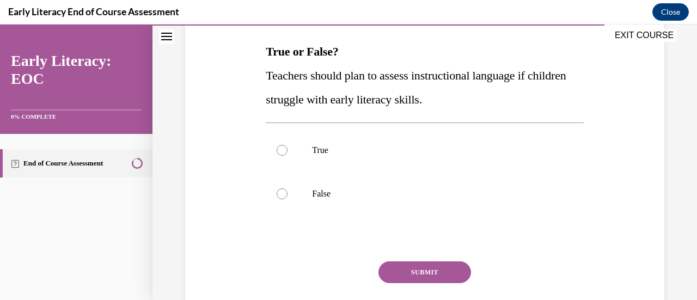
scroll to position [168, 0]
click at [283, 154] on div at bounding box center [282, 149] width 11 height 11
click at [415, 273] on button "SUBMIT" at bounding box center [424, 272] width 93 height 22
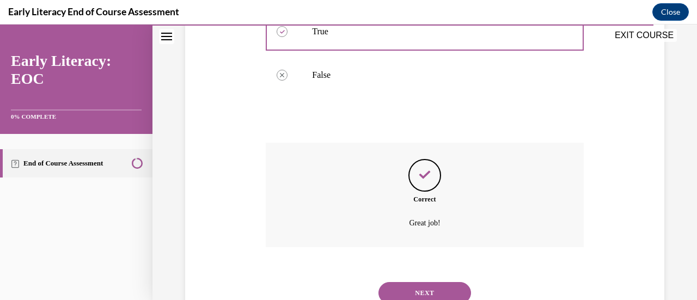
scroll to position [328, 0]
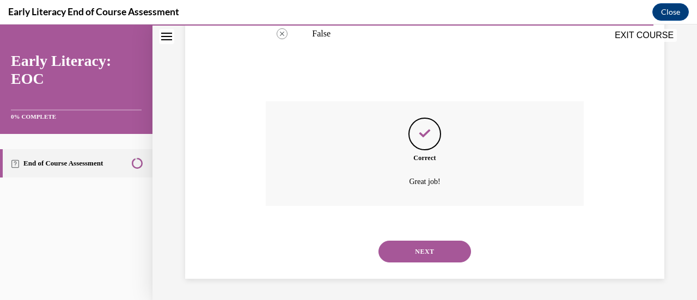
click at [413, 253] on button "NEXT" at bounding box center [424, 252] width 93 height 22
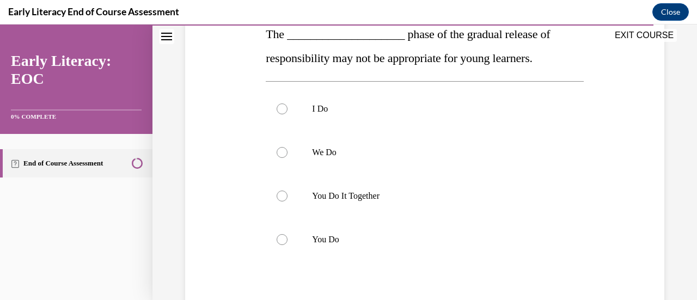
scroll to position [186, 0]
click at [281, 236] on div at bounding box center [282, 239] width 11 height 11
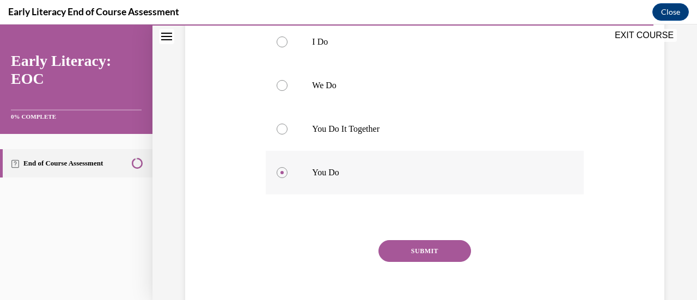
scroll to position [270, 0]
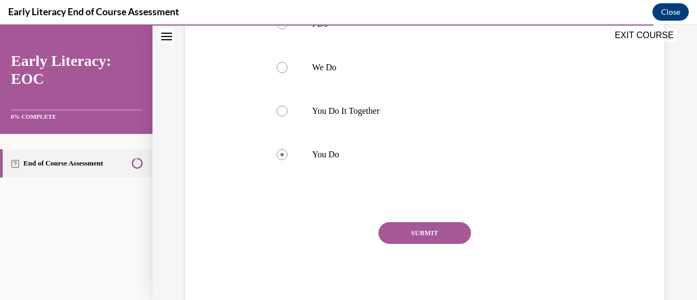
click at [415, 228] on button "SUBMIT" at bounding box center [424, 233] width 93 height 22
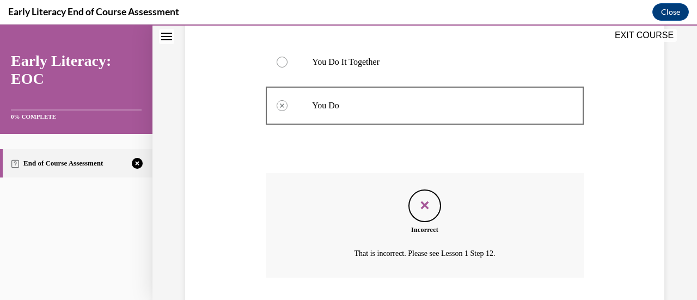
scroll to position [391, 0]
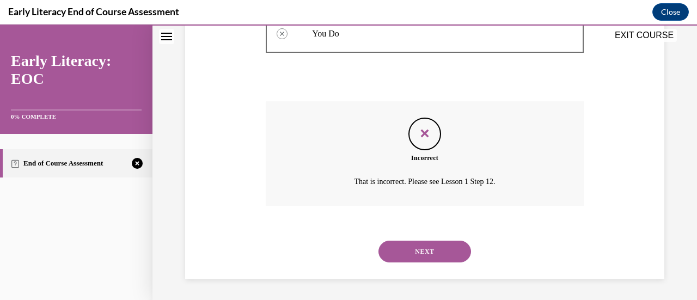
click at [420, 254] on button "NEXT" at bounding box center [424, 252] width 93 height 22
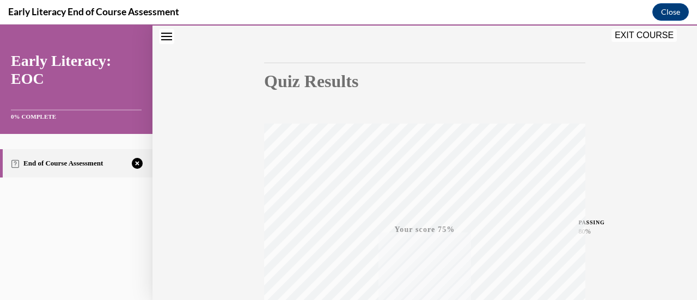
scroll to position [23, 0]
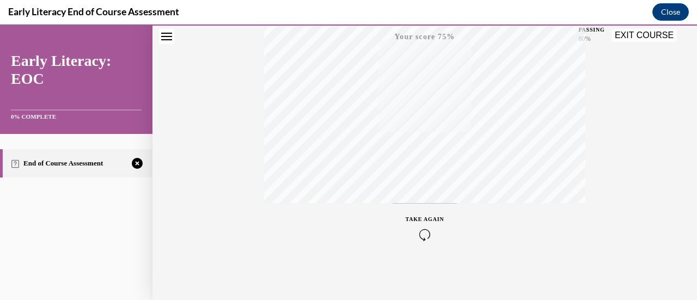
click at [422, 236] on icon "button" at bounding box center [425, 235] width 39 height 12
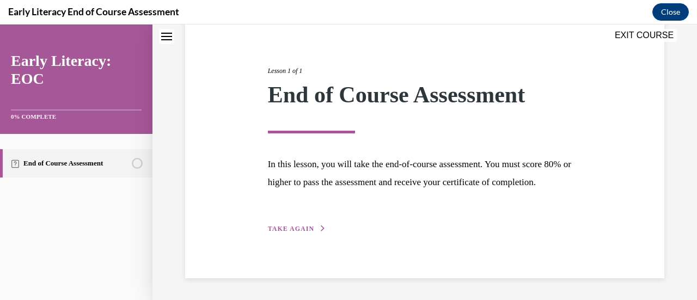
scroll to position [127, 0]
click at [299, 229] on span "TAKE AGAIN" at bounding box center [291, 229] width 46 height 8
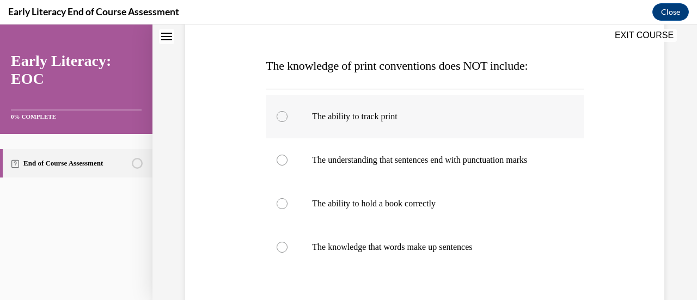
scroll to position [154, 0]
click at [279, 200] on div at bounding box center [282, 203] width 11 height 11
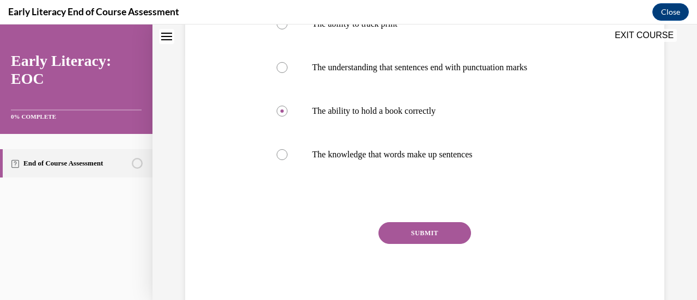
click at [432, 240] on button "SUBMIT" at bounding box center [424, 233] width 93 height 22
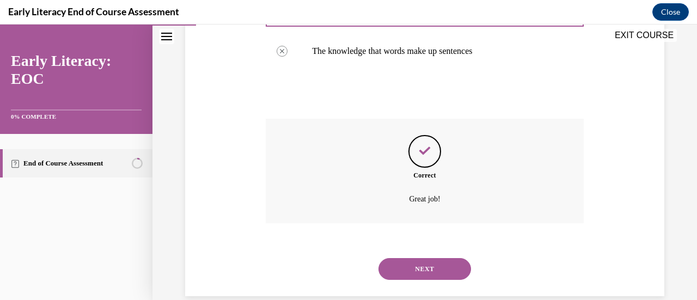
click at [415, 271] on button "NEXT" at bounding box center [424, 269] width 93 height 22
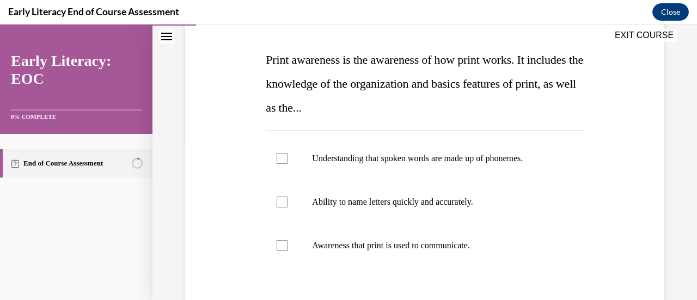
scroll to position [160, 0]
click at [284, 242] on div at bounding box center [282, 245] width 11 height 11
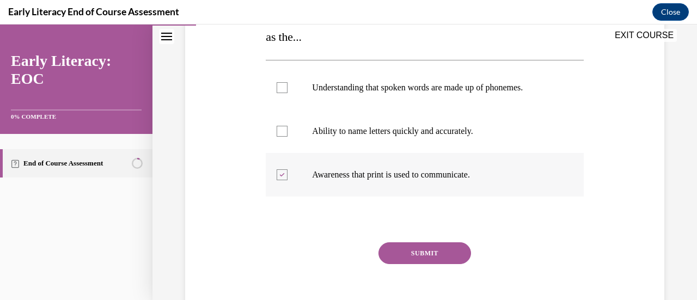
scroll to position [233, 0]
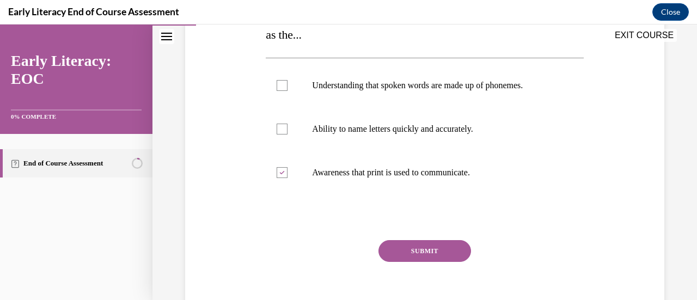
click at [408, 247] on button "SUBMIT" at bounding box center [424, 251] width 93 height 22
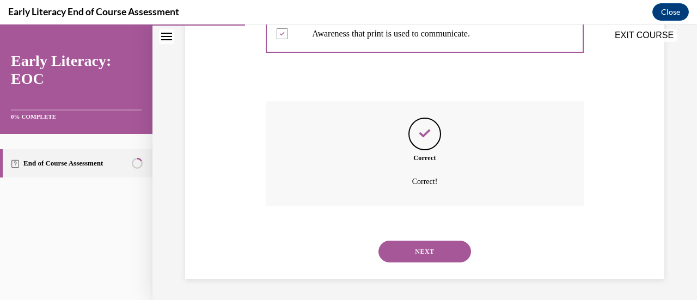
click at [408, 255] on button "NEXT" at bounding box center [424, 252] width 93 height 22
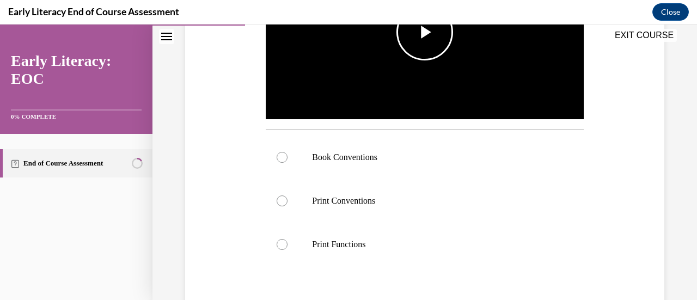
scroll to position [300, 0]
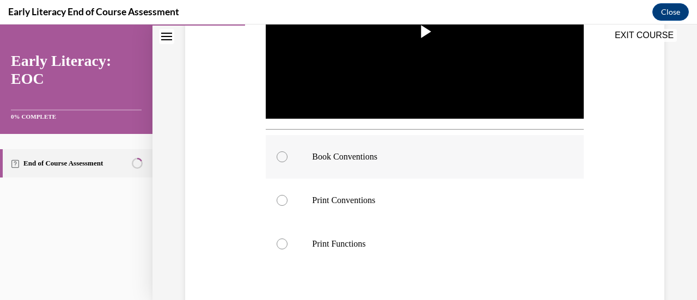
click at [282, 156] on div at bounding box center [282, 156] width 11 height 11
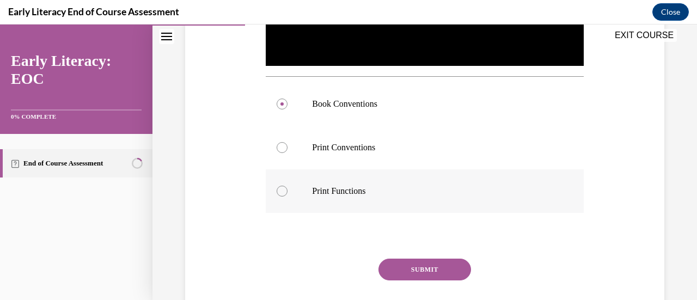
scroll to position [356, 0]
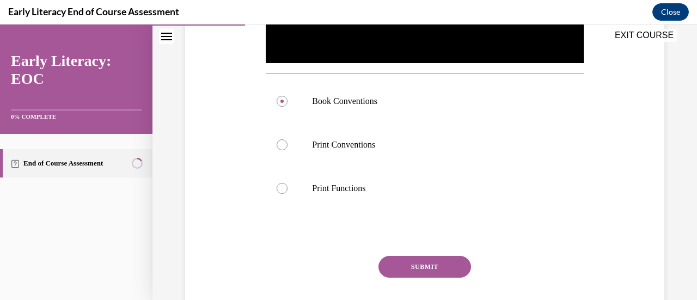
click at [418, 264] on button "SUBMIT" at bounding box center [424, 267] width 93 height 22
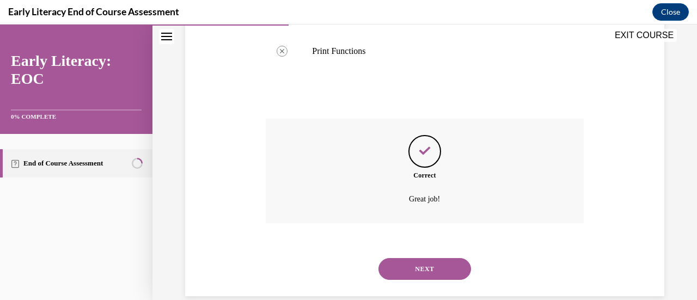
click at [418, 261] on button "NEXT" at bounding box center [424, 269] width 93 height 22
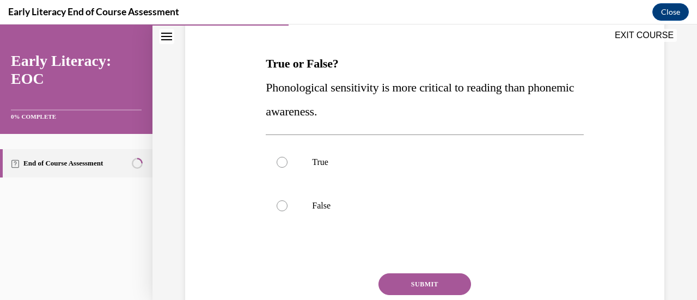
scroll to position [156, 0]
click at [274, 199] on div at bounding box center [424, 206] width 317 height 44
click at [427, 289] on button "SUBMIT" at bounding box center [424, 284] width 93 height 22
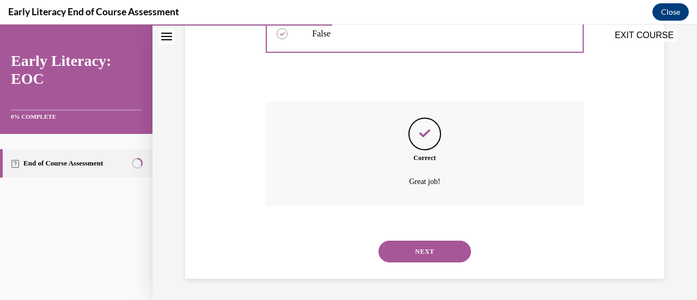
click at [416, 256] on button "NEXT" at bounding box center [424, 252] width 93 height 22
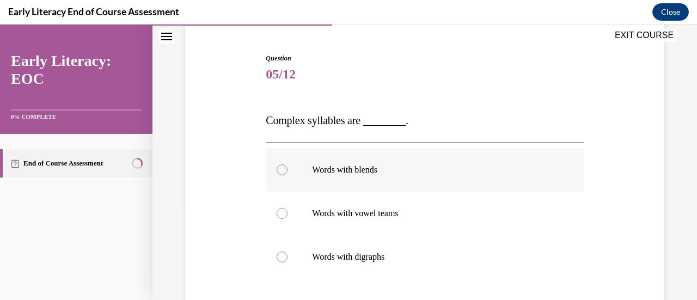
scroll to position [99, 0]
click at [282, 171] on div at bounding box center [282, 169] width 11 height 11
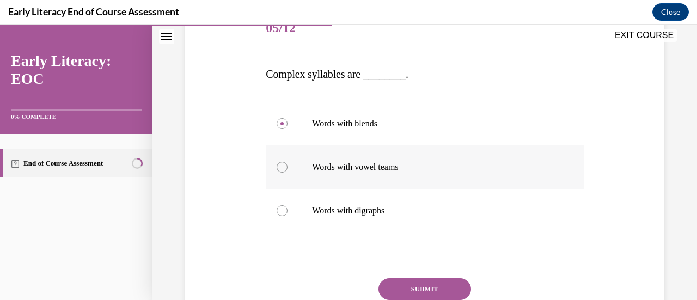
scroll to position [161, 0]
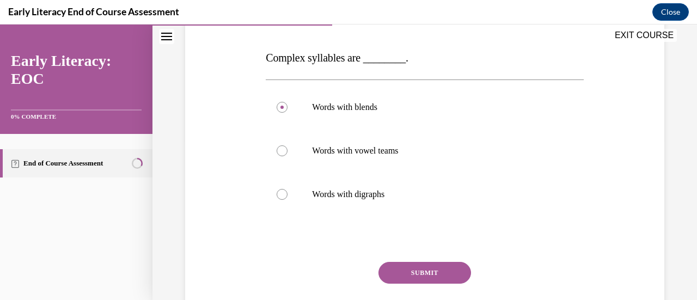
click at [406, 273] on button "SUBMIT" at bounding box center [424, 273] width 93 height 22
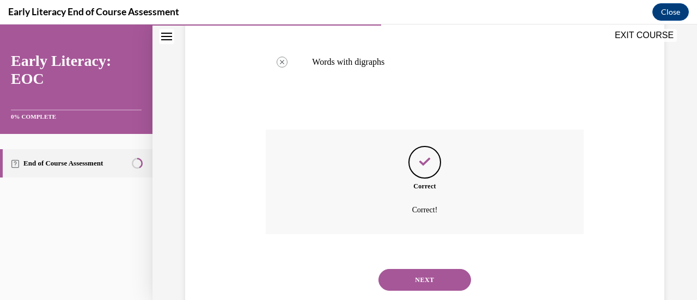
scroll to position [321, 0]
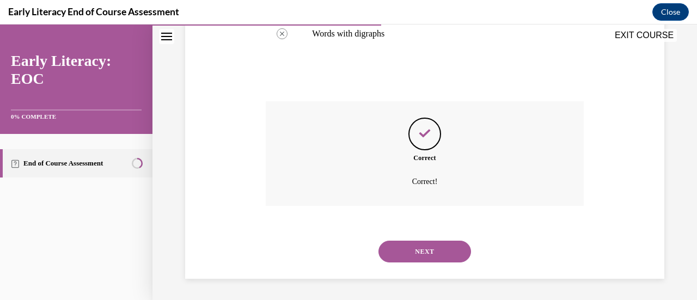
click at [414, 245] on button "NEXT" at bounding box center [424, 252] width 93 height 22
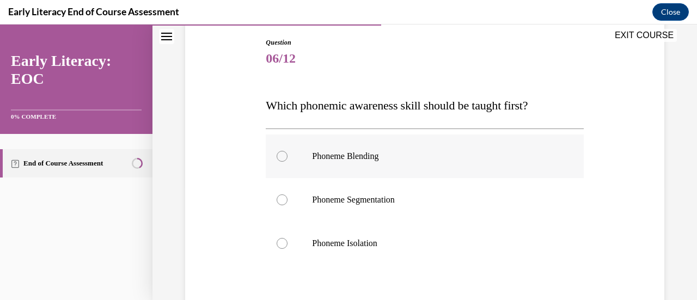
scroll to position [114, 0]
click at [282, 244] on div at bounding box center [282, 242] width 11 height 11
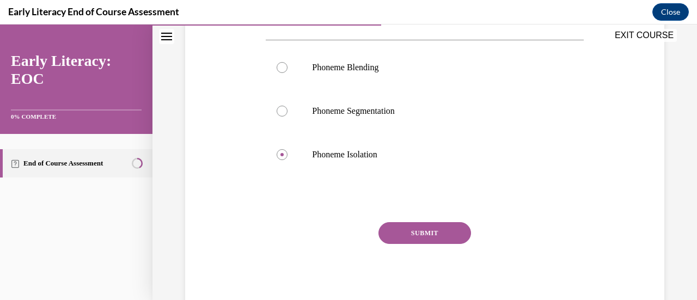
click at [401, 226] on button "SUBMIT" at bounding box center [424, 233] width 93 height 22
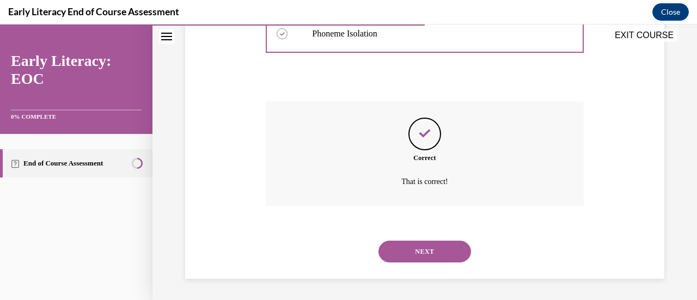
click at [407, 253] on button "NEXT" at bounding box center [424, 252] width 93 height 22
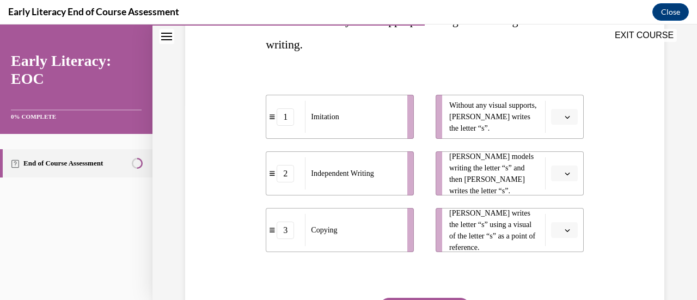
scroll to position [199, 0]
click at [558, 117] on span "Please select an option" at bounding box center [560, 116] width 4 height 11
click at [558, 182] on div "2" at bounding box center [555, 184] width 27 height 22
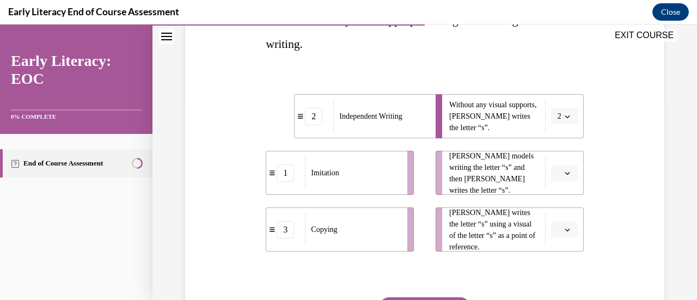
click at [558, 171] on span "Please select an option" at bounding box center [560, 173] width 4 height 11
click at [554, 210] on div "1" at bounding box center [555, 218] width 27 height 22
click at [557, 236] on button "button" at bounding box center [564, 230] width 27 height 16
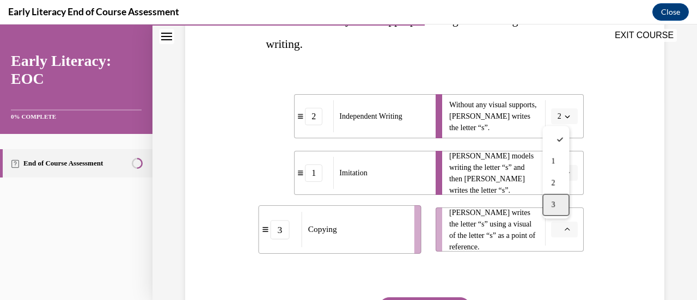
click at [559, 206] on div "3" at bounding box center [555, 205] width 27 height 22
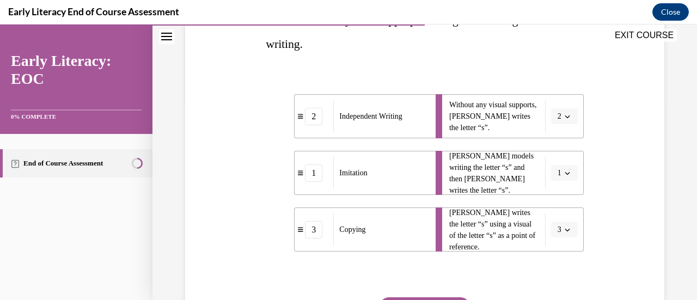
scroll to position [274, 0]
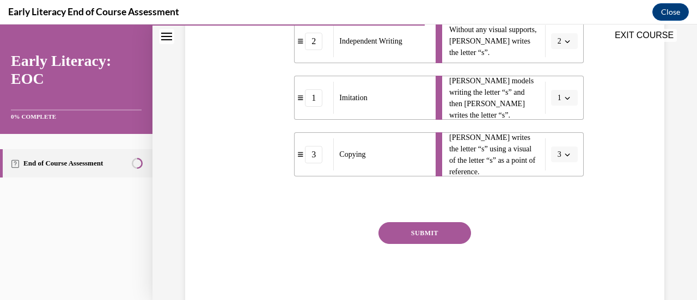
click at [430, 231] on button "SUBMIT" at bounding box center [424, 233] width 93 height 22
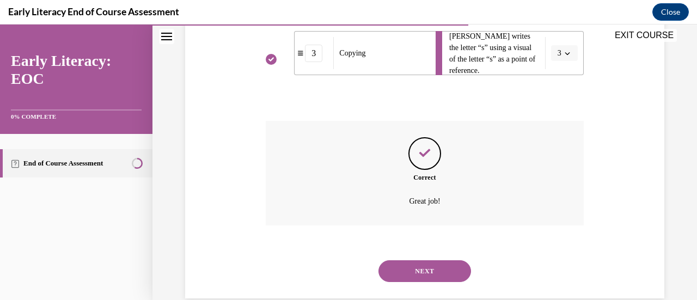
scroll to position [376, 0]
click at [417, 265] on button "NEXT" at bounding box center [424, 271] width 93 height 22
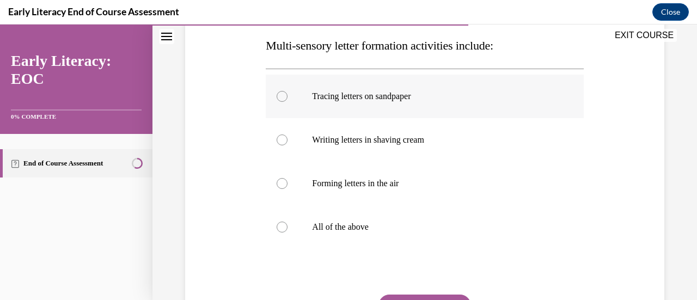
scroll to position [174, 0]
click at [371, 221] on p "All of the above" at bounding box center [434, 226] width 244 height 11
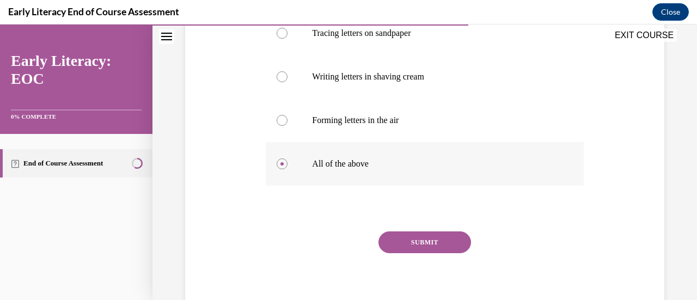
scroll to position [237, 0]
click at [400, 234] on button "SUBMIT" at bounding box center [424, 242] width 93 height 22
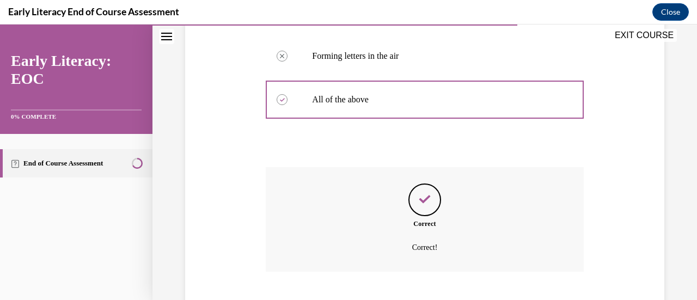
scroll to position [367, 0]
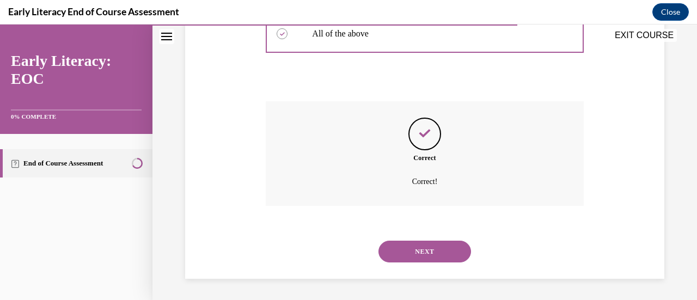
click at [407, 245] on button "NEXT" at bounding box center [424, 252] width 93 height 22
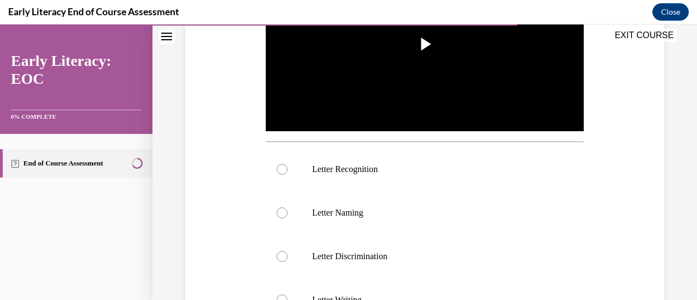
scroll to position [288, 0]
click at [417, 45] on div "EXIT COURSE" at bounding box center [419, 37] width 534 height 24
click at [423, 42] on div "EXIT COURSE" at bounding box center [419, 37] width 534 height 24
click at [417, 40] on div "EXIT COURSE" at bounding box center [419, 37] width 534 height 24
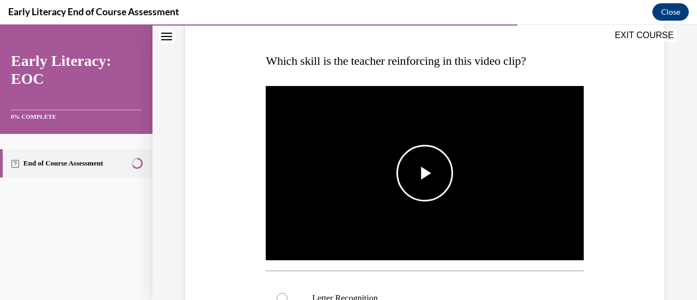
click at [425, 173] on span "Video player" at bounding box center [425, 173] width 0 height 0
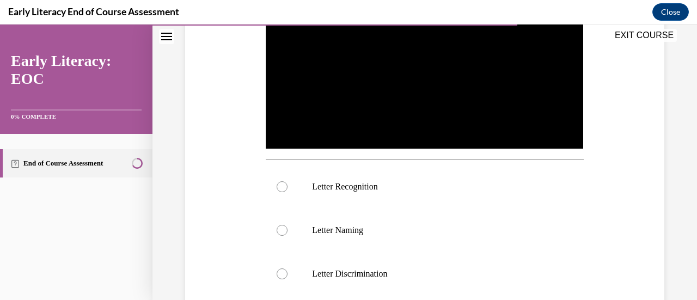
scroll to position [271, 0]
click at [280, 181] on div at bounding box center [282, 186] width 11 height 11
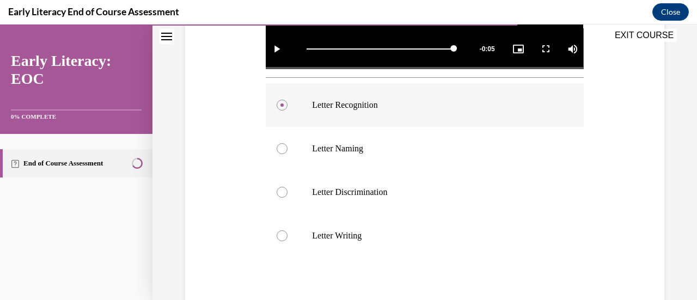
scroll to position [419, 0]
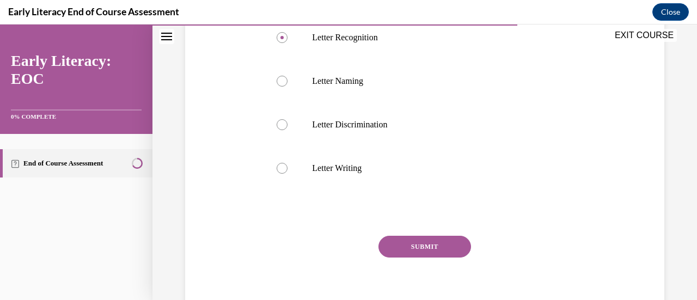
click at [398, 236] on button "SUBMIT" at bounding box center [424, 247] width 93 height 22
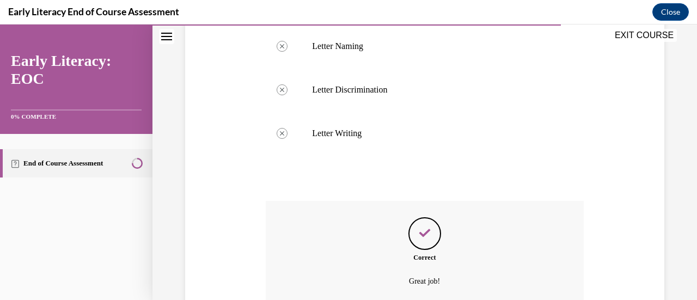
scroll to position [551, 0]
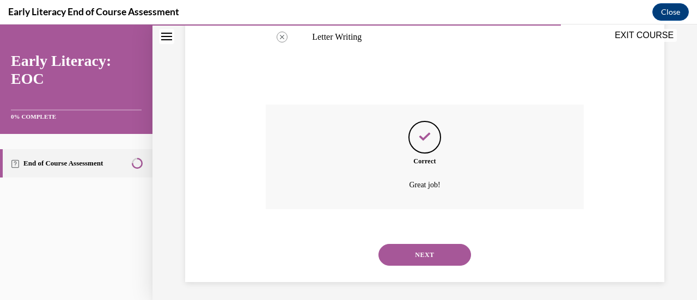
click at [415, 250] on button "NEXT" at bounding box center [424, 255] width 93 height 22
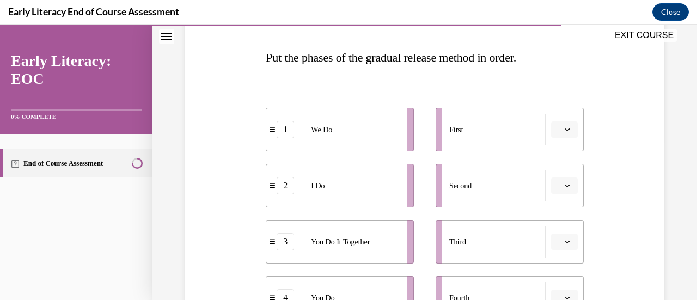
scroll to position [210, 0]
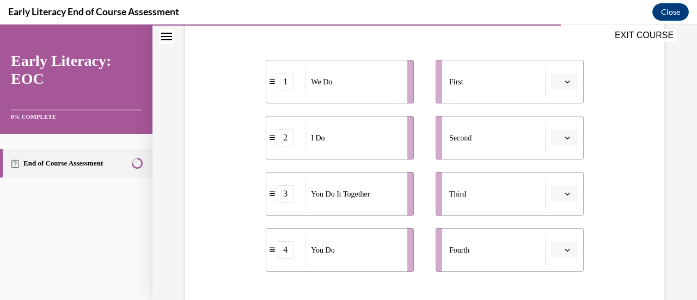
click at [561, 87] on button "button" at bounding box center [564, 82] width 27 height 16
click at [562, 143] on div "2" at bounding box center [555, 149] width 27 height 22
click at [565, 137] on icon "button" at bounding box center [567, 137] width 5 height 5
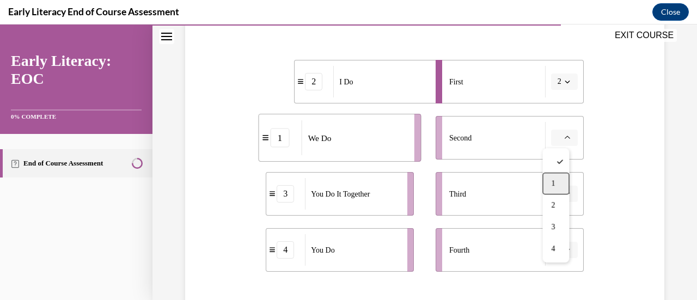
click at [557, 175] on div "1" at bounding box center [555, 184] width 27 height 22
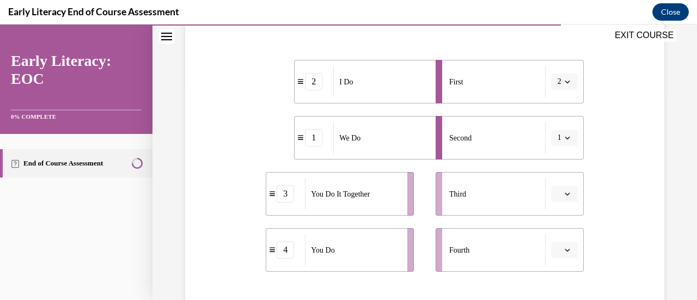
click at [564, 191] on span "button" at bounding box center [568, 194] width 8 height 8
click at [559, 144] on div "3" at bounding box center [555, 148] width 27 height 22
click at [565, 250] on icon "button" at bounding box center [567, 249] width 5 height 5
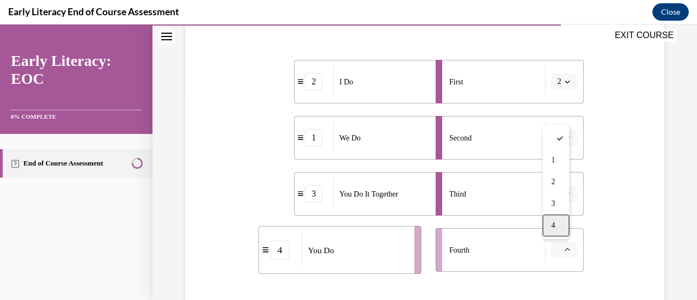
click at [557, 224] on div "4" at bounding box center [555, 226] width 27 height 22
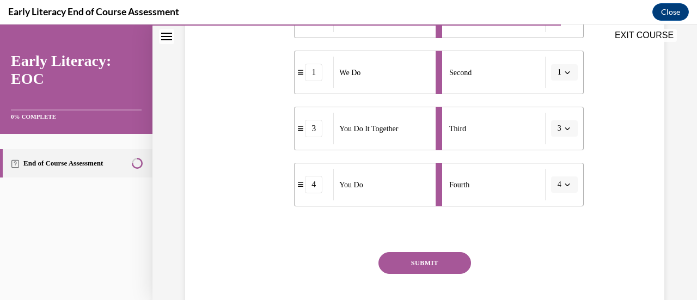
scroll to position [305, 0]
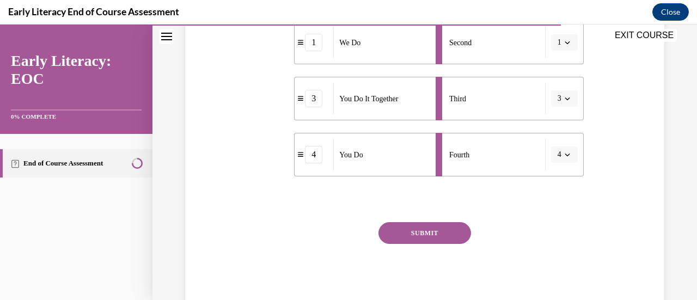
click at [442, 224] on button "SUBMIT" at bounding box center [424, 233] width 93 height 22
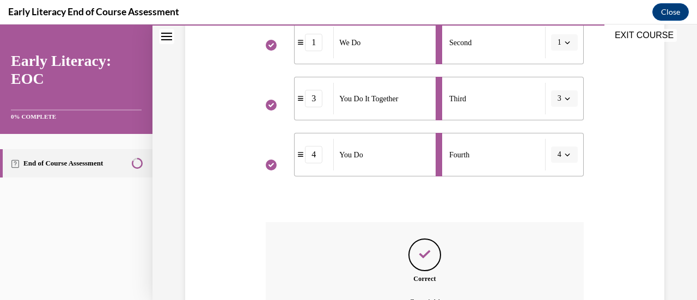
scroll to position [426, 0]
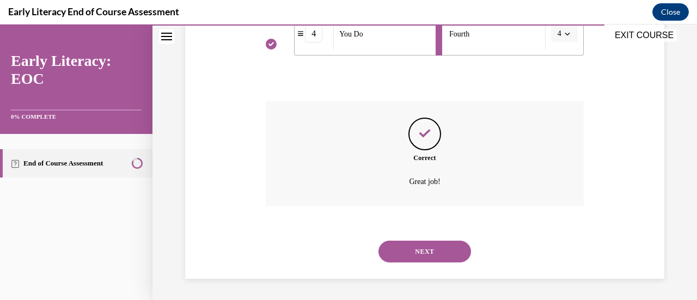
click at [430, 259] on button "NEXT" at bounding box center [424, 252] width 93 height 22
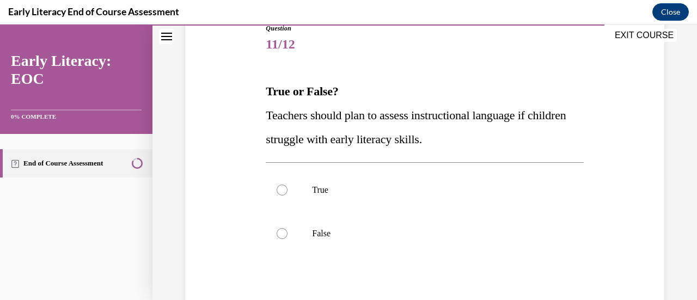
scroll to position [141, 0]
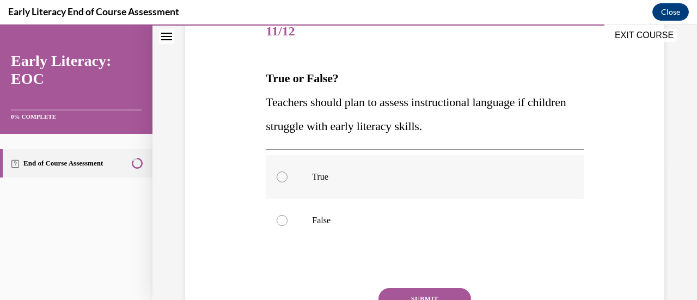
click at [282, 175] on div at bounding box center [282, 177] width 11 height 11
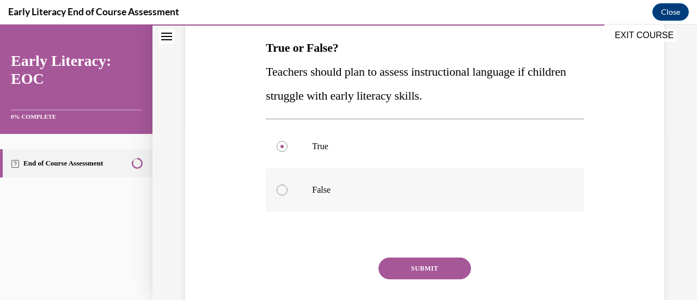
scroll to position [172, 0]
click at [424, 272] on button "SUBMIT" at bounding box center [424, 268] width 93 height 22
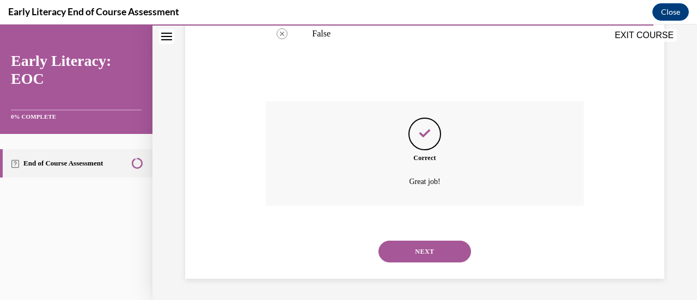
click at [422, 248] on button "NEXT" at bounding box center [424, 252] width 93 height 22
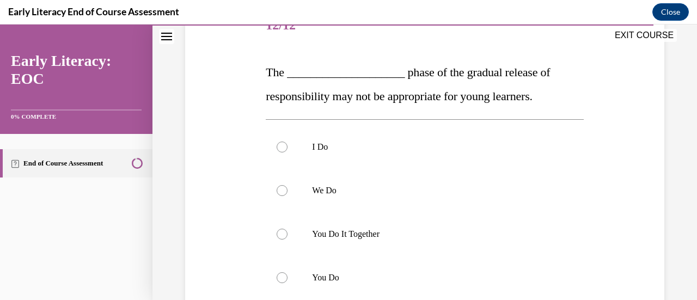
scroll to position [151, 0]
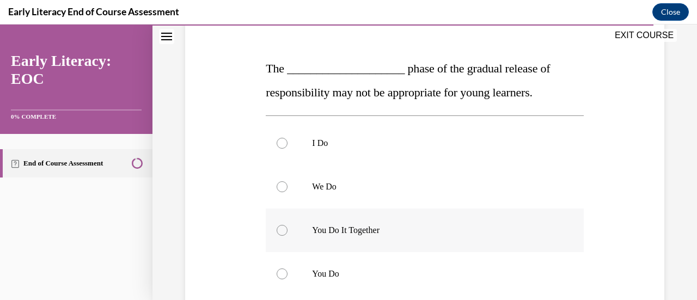
click at [282, 228] on div at bounding box center [282, 230] width 11 height 11
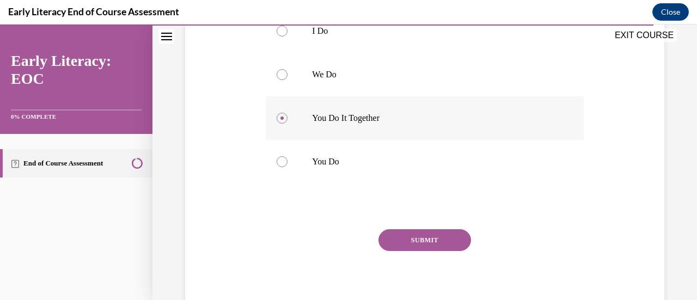
scroll to position [266, 0]
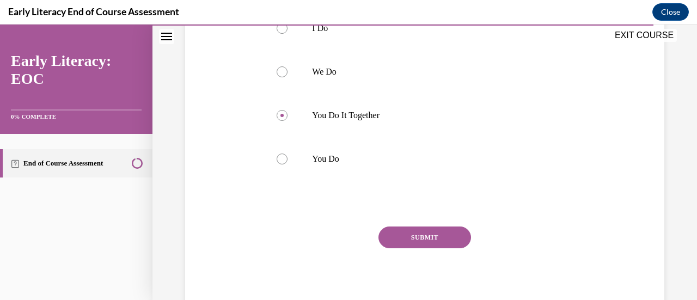
click at [403, 238] on button "SUBMIT" at bounding box center [424, 238] width 93 height 22
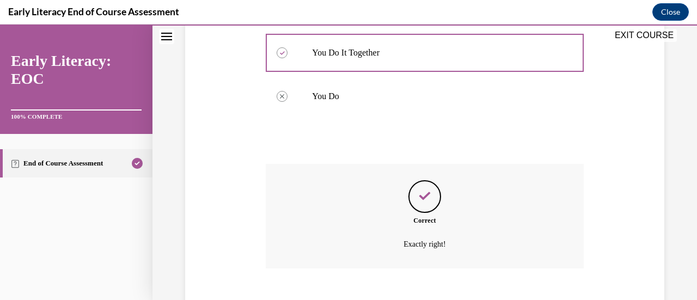
scroll to position [391, 0]
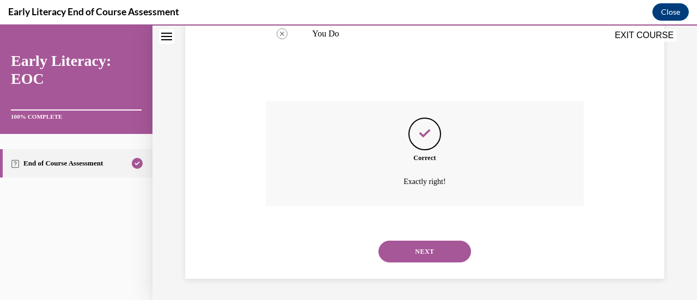
click at [418, 256] on button "NEXT" at bounding box center [424, 252] width 93 height 22
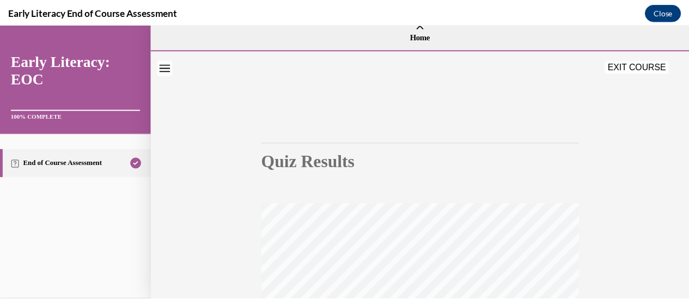
scroll to position [0, 0]
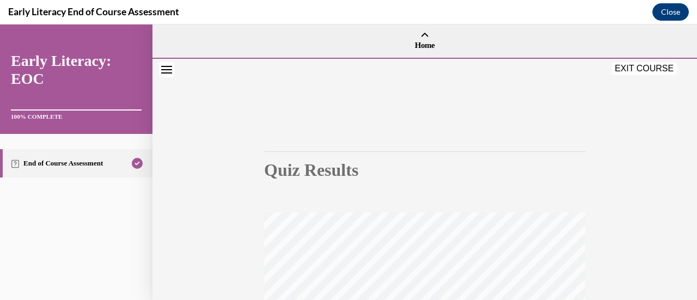
click at [650, 66] on button "EXIT COURSE" at bounding box center [644, 68] width 65 height 13
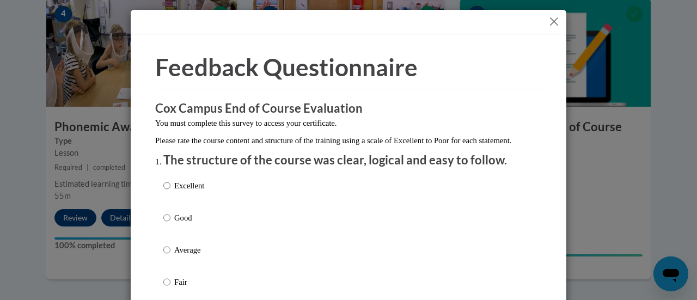
click at [549, 19] on button "Close" at bounding box center [554, 22] width 14 height 14
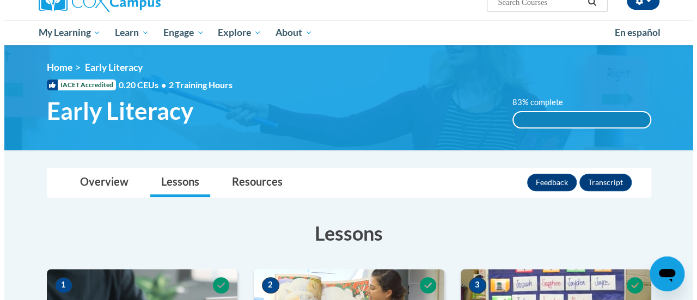
scroll to position [100, 0]
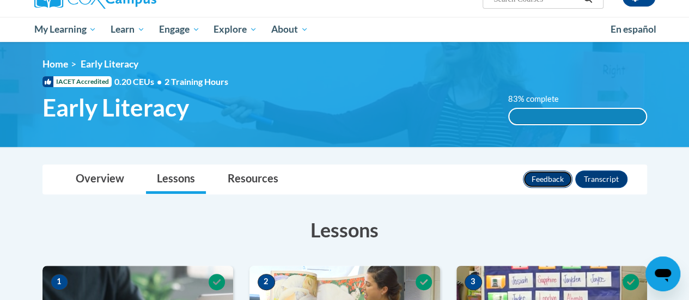
click at [550, 181] on button "Feedback" at bounding box center [548, 178] width 50 height 17
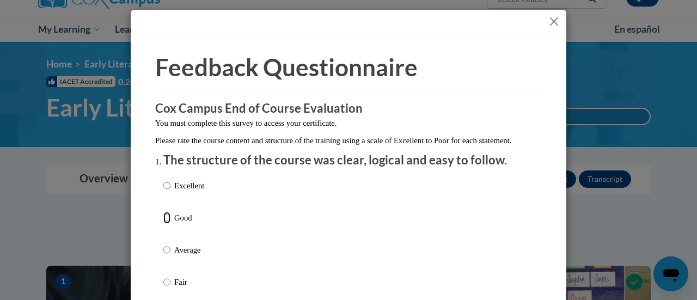
click at [163, 224] on input "Good" at bounding box center [166, 218] width 7 height 12
radio input "true"
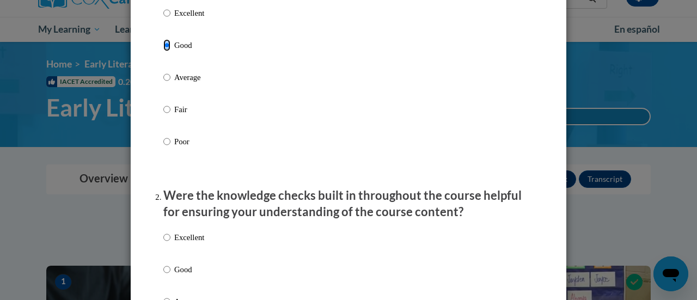
scroll to position [263, 0]
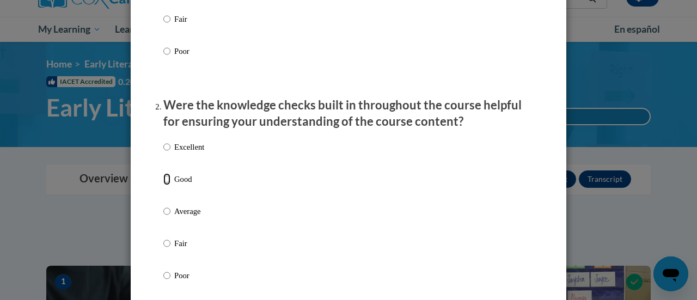
click at [163, 185] on input "Good" at bounding box center [166, 179] width 7 height 12
radio input "true"
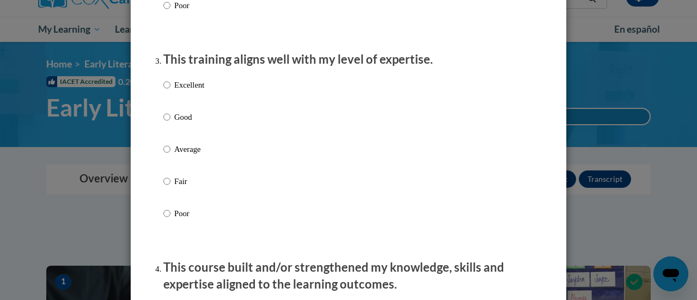
scroll to position [533, 0]
click at [163, 155] on input "Average" at bounding box center [166, 149] width 7 height 12
radio input "true"
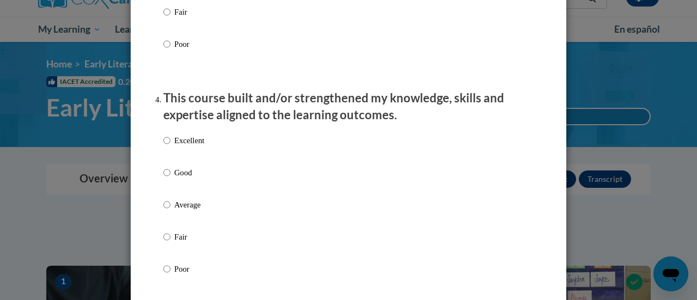
scroll to position [703, 0]
click at [163, 210] on input "Average" at bounding box center [166, 204] width 7 height 12
radio input "true"
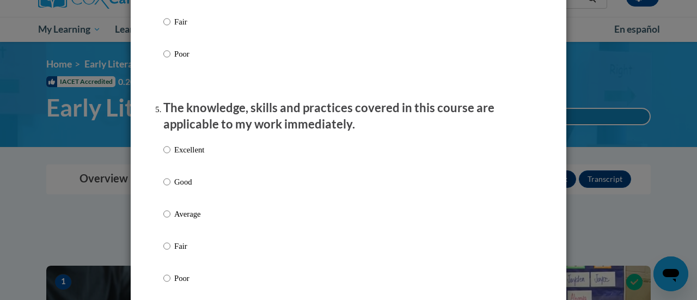
scroll to position [920, 0]
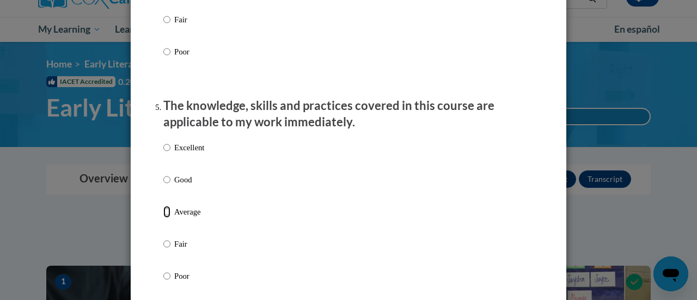
click at [164, 218] on input "Average" at bounding box center [166, 212] width 7 height 12
radio input "true"
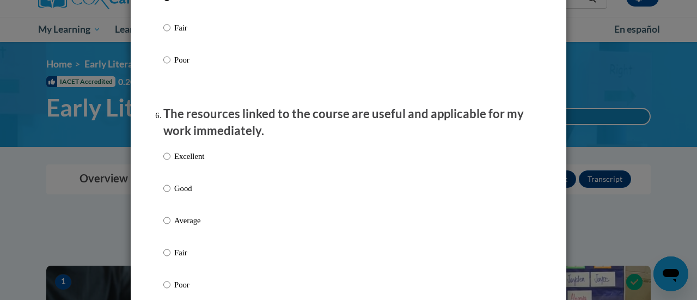
scroll to position [1139, 0]
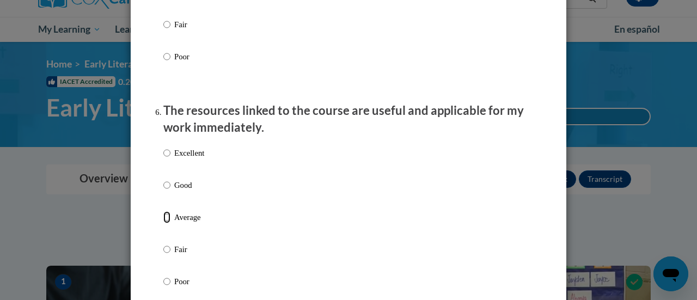
click at [163, 223] on input "Average" at bounding box center [166, 217] width 7 height 12
radio input "true"
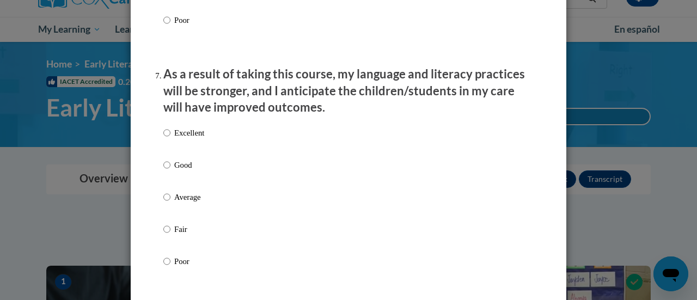
scroll to position [1401, 0]
click at [163, 203] on input "Average" at bounding box center [166, 197] width 7 height 12
radio input "true"
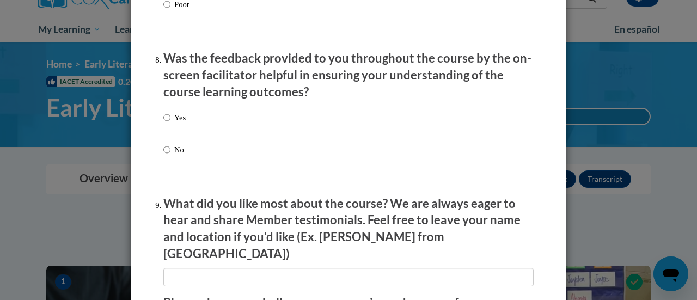
scroll to position [1662, 0]
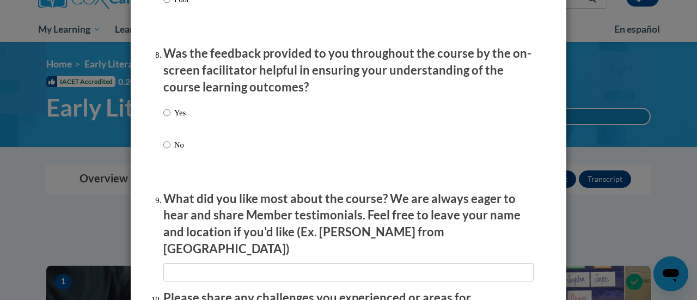
click at [163, 128] on label "Yes" at bounding box center [174, 121] width 22 height 29
click at [163, 119] on input "Yes" at bounding box center [166, 113] width 7 height 12
radio input "true"
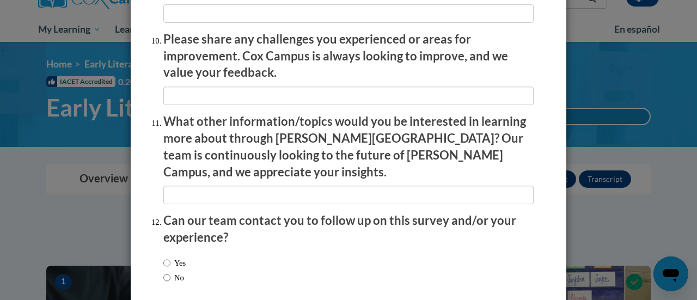
scroll to position [1964, 0]
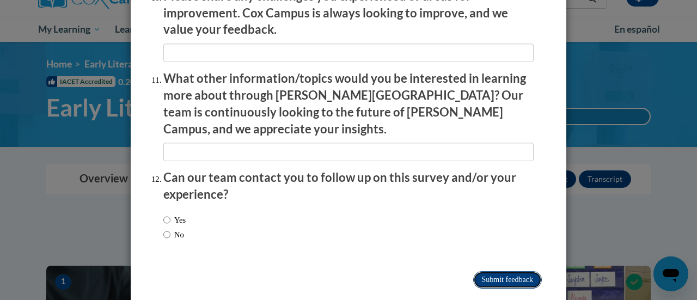
click at [511, 271] on input "Submit feedback" at bounding box center [507, 279] width 69 height 17
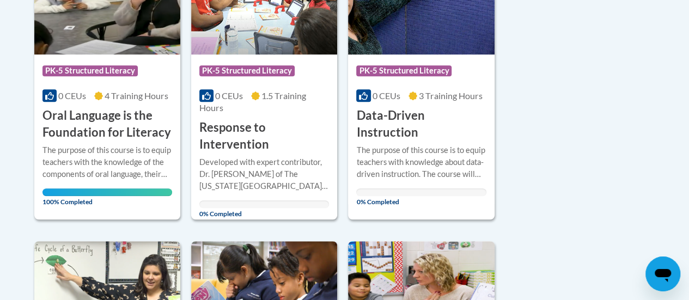
scroll to position [339, 0]
